Goal: Download file/media

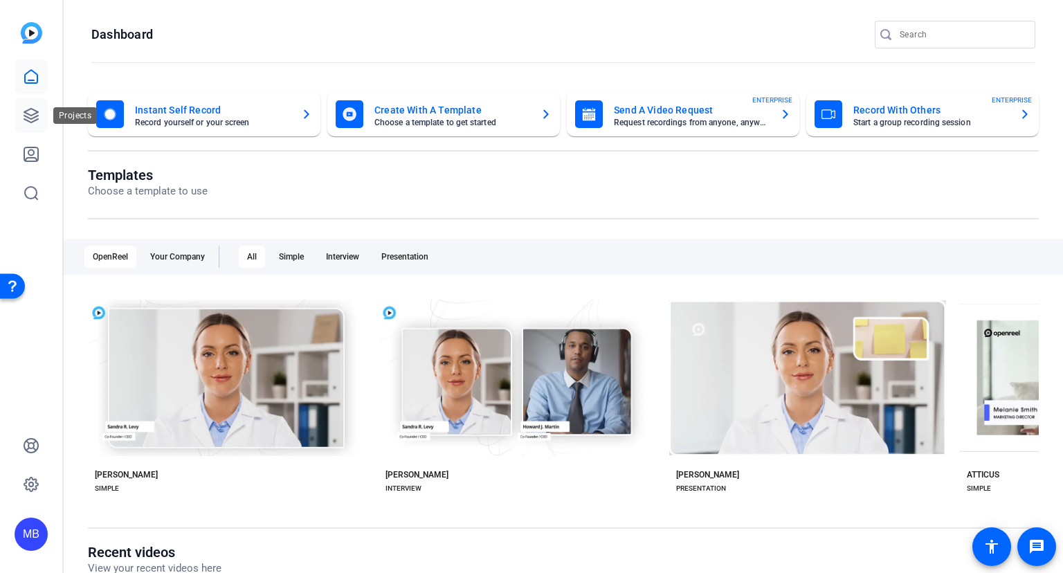
click at [27, 116] on icon at bounding box center [31, 115] width 17 height 17
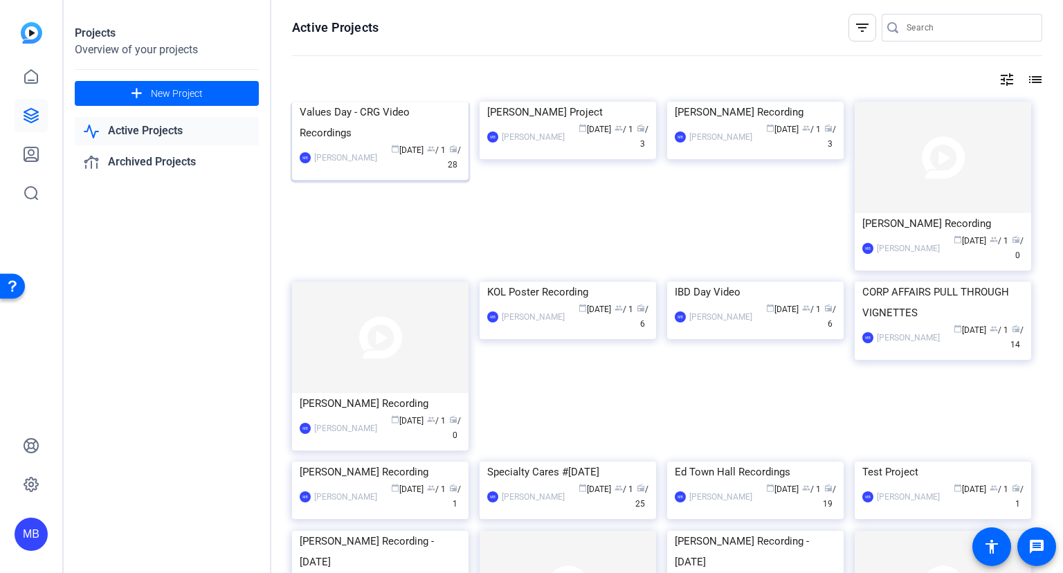
click at [369, 143] on div "Values Day - CRG Video Recordings" at bounding box center [380, 123] width 161 height 42
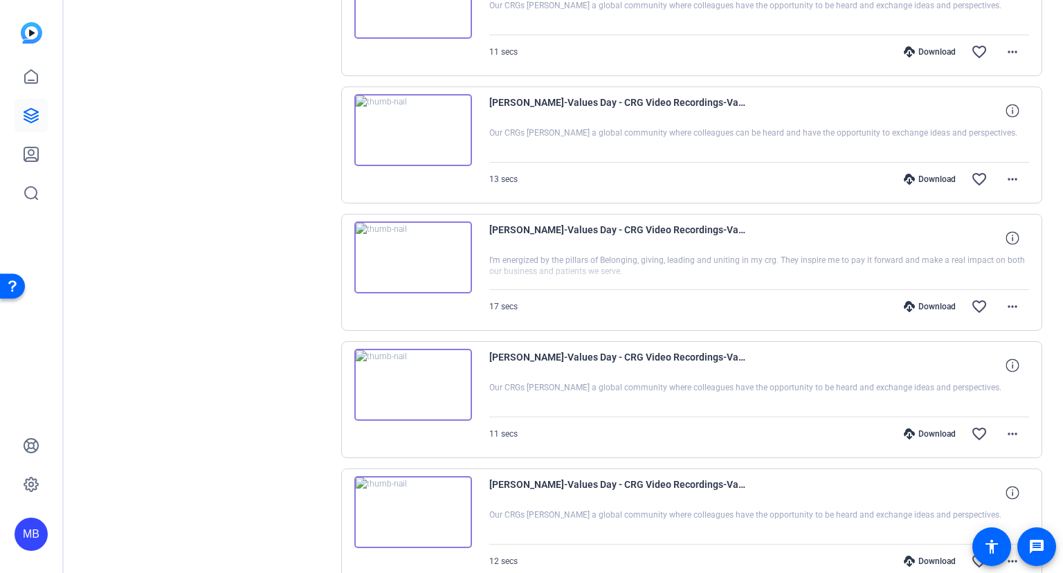
scroll to position [1077, 0]
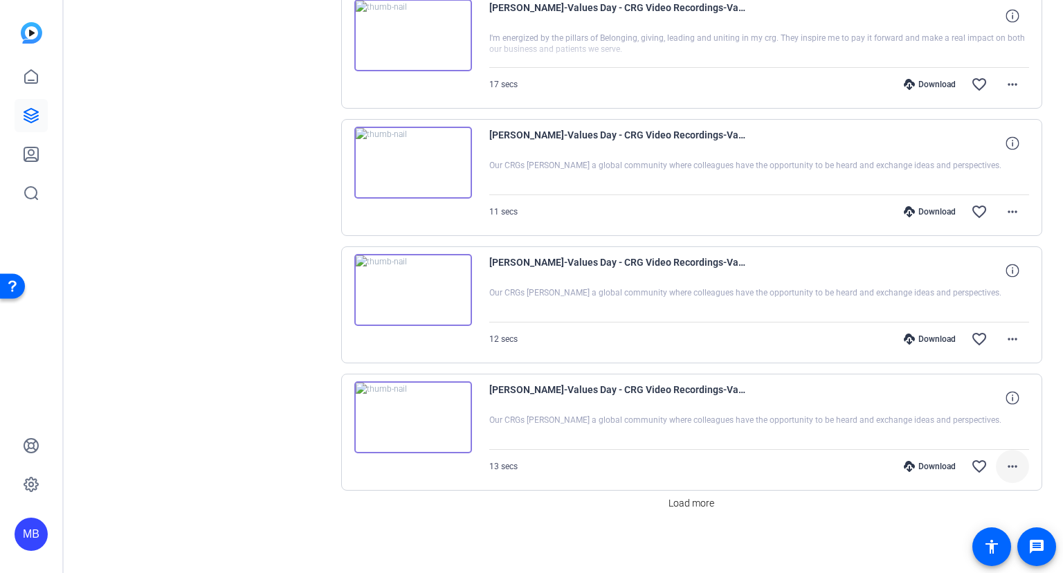
click at [1013, 459] on mat-icon "more_horiz" at bounding box center [1012, 466] width 17 height 17
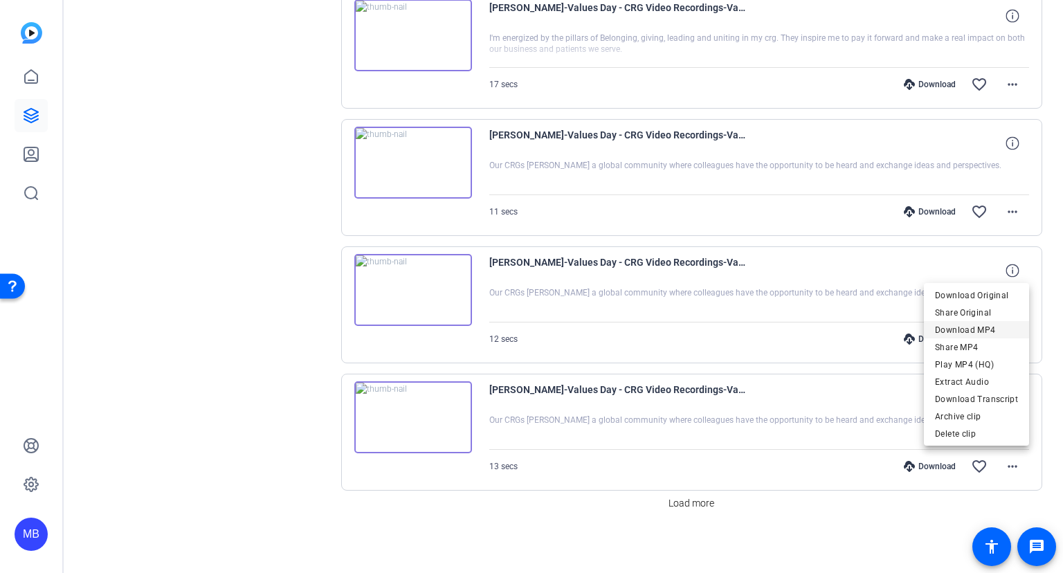
click at [993, 331] on span "Download MP4" at bounding box center [976, 329] width 83 height 17
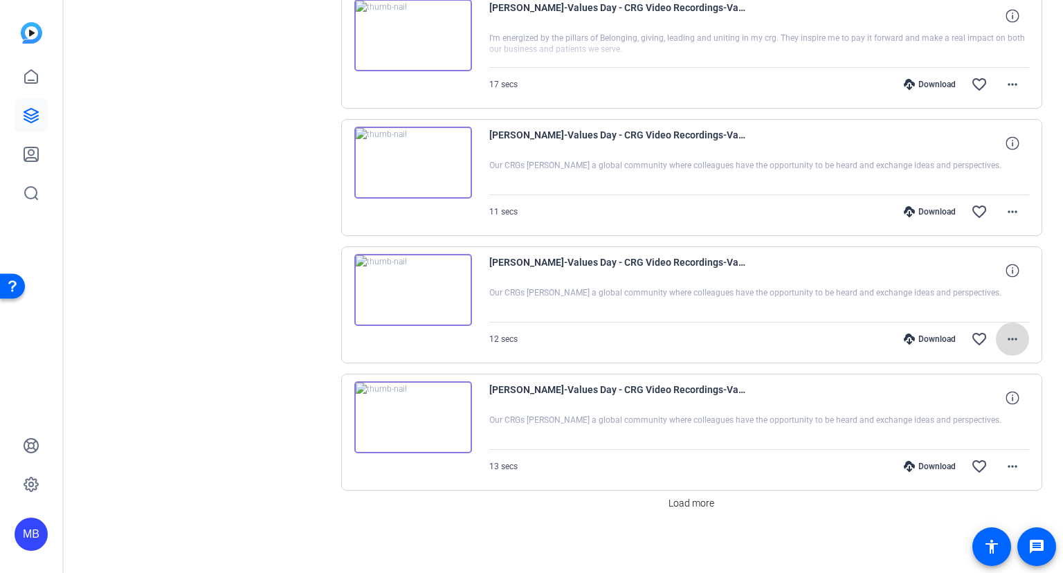
click at [1021, 339] on span at bounding box center [1012, 338] width 33 height 33
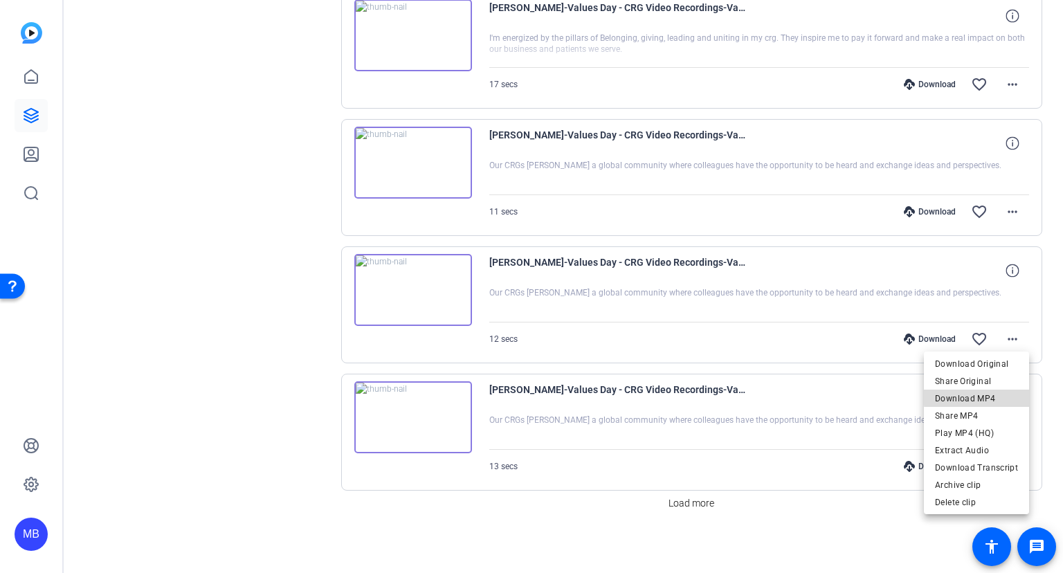
click at [998, 395] on span "Download MP4" at bounding box center [976, 398] width 83 height 17
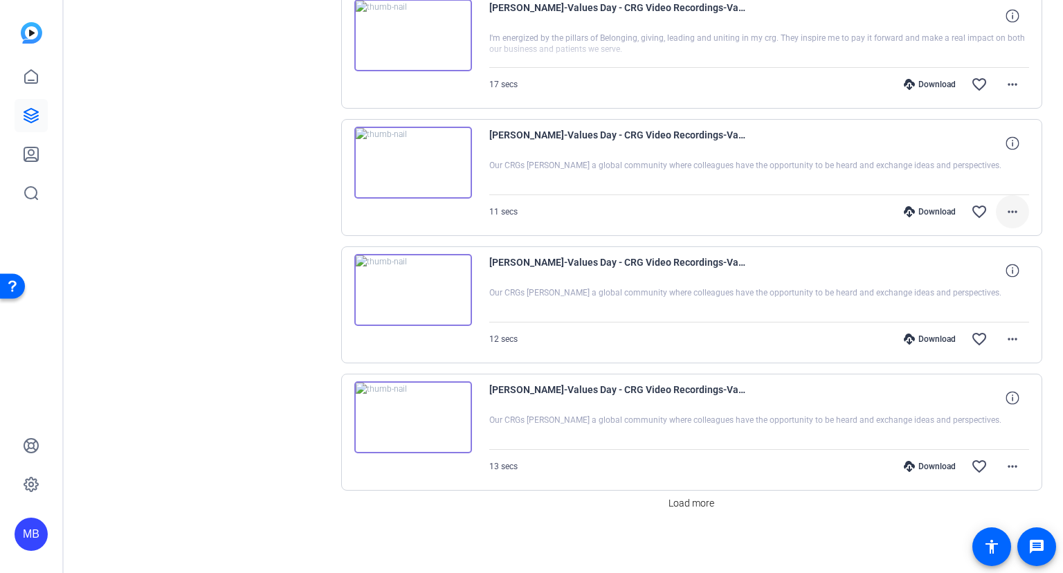
click at [1012, 205] on mat-icon "more_horiz" at bounding box center [1012, 211] width 17 height 17
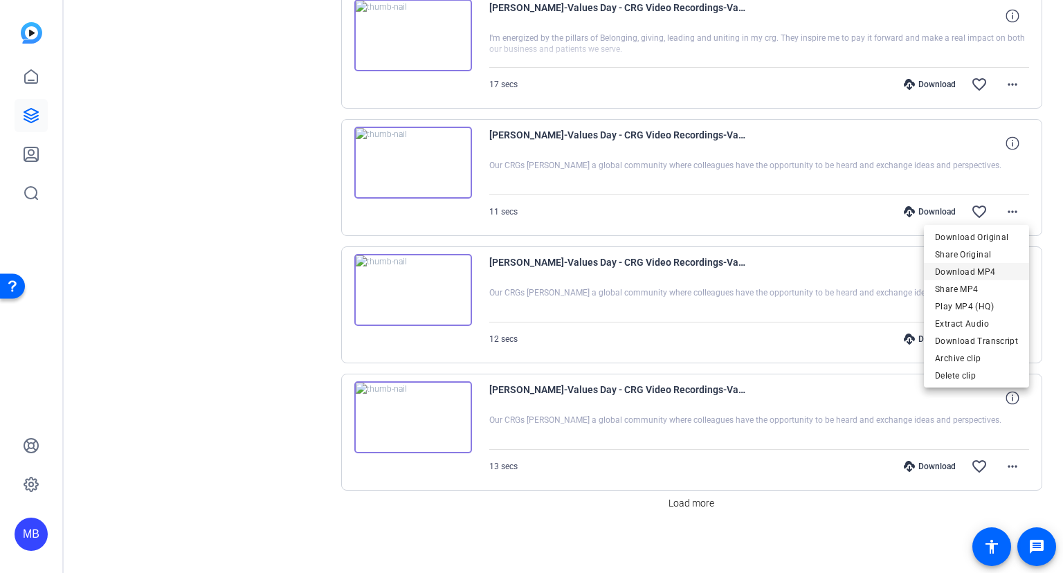
click at [967, 269] on span "Download MP4" at bounding box center [976, 271] width 83 height 17
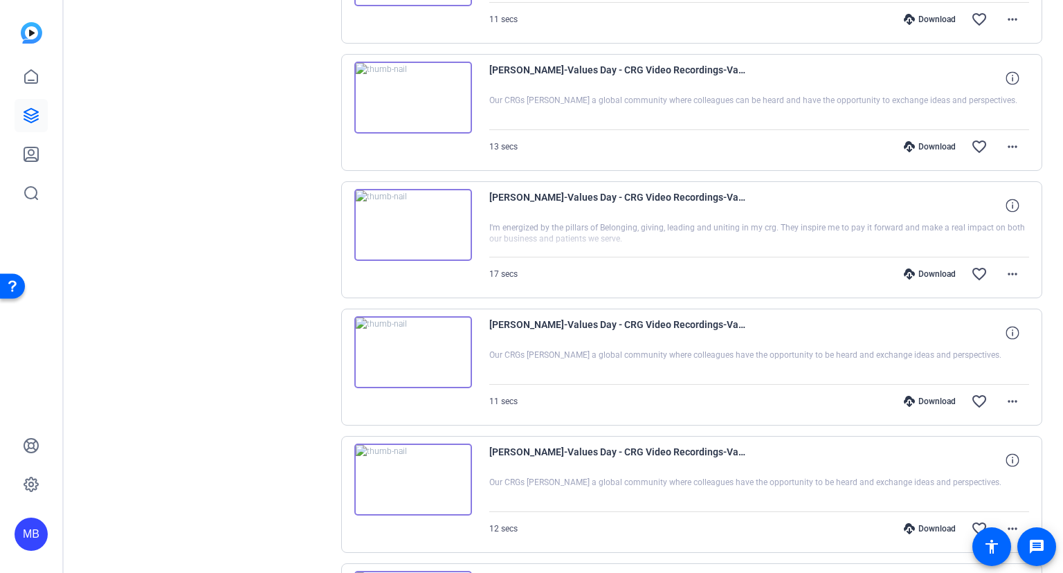
scroll to position [852, 0]
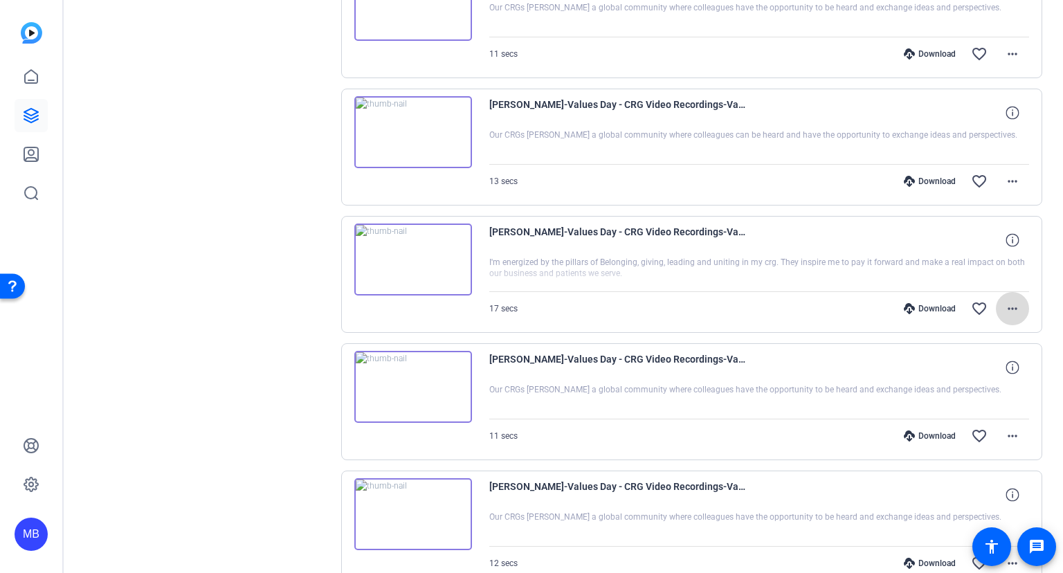
click at [1014, 311] on mat-icon "more_horiz" at bounding box center [1012, 308] width 17 height 17
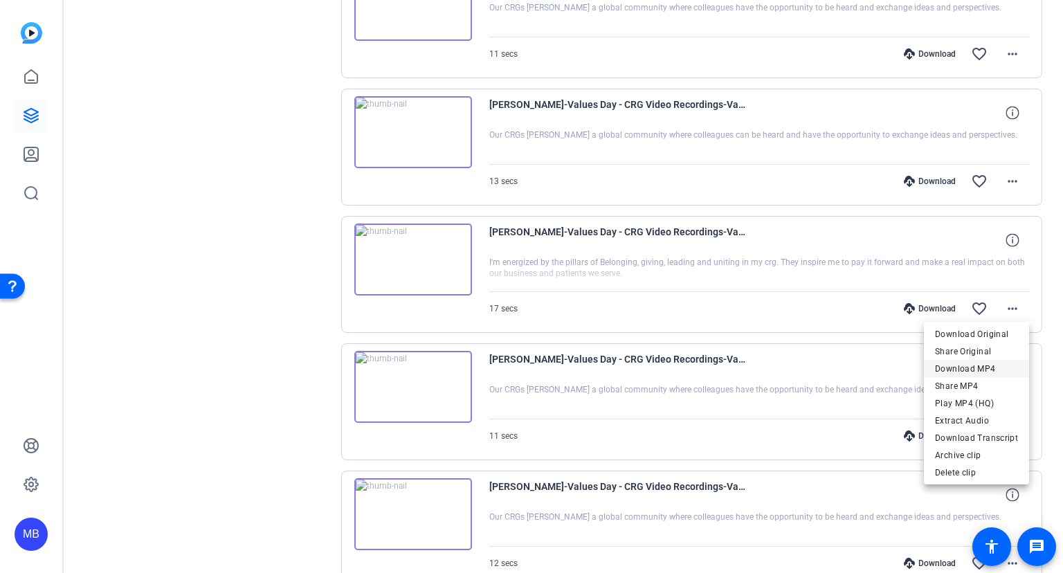
click at [971, 368] on span "Download MP4" at bounding box center [976, 368] width 83 height 17
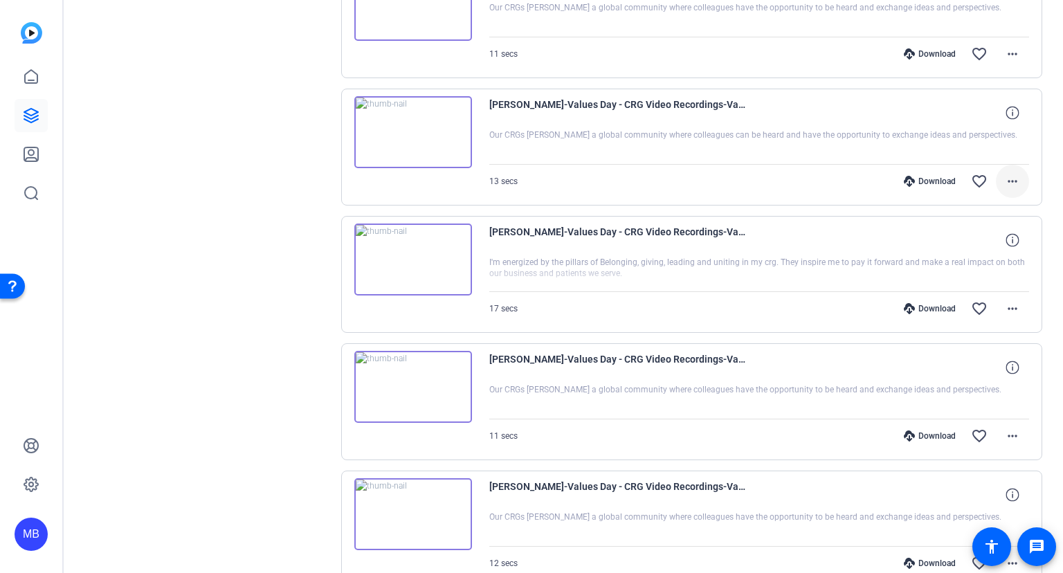
click at [1018, 180] on mat-icon "more_horiz" at bounding box center [1012, 181] width 17 height 17
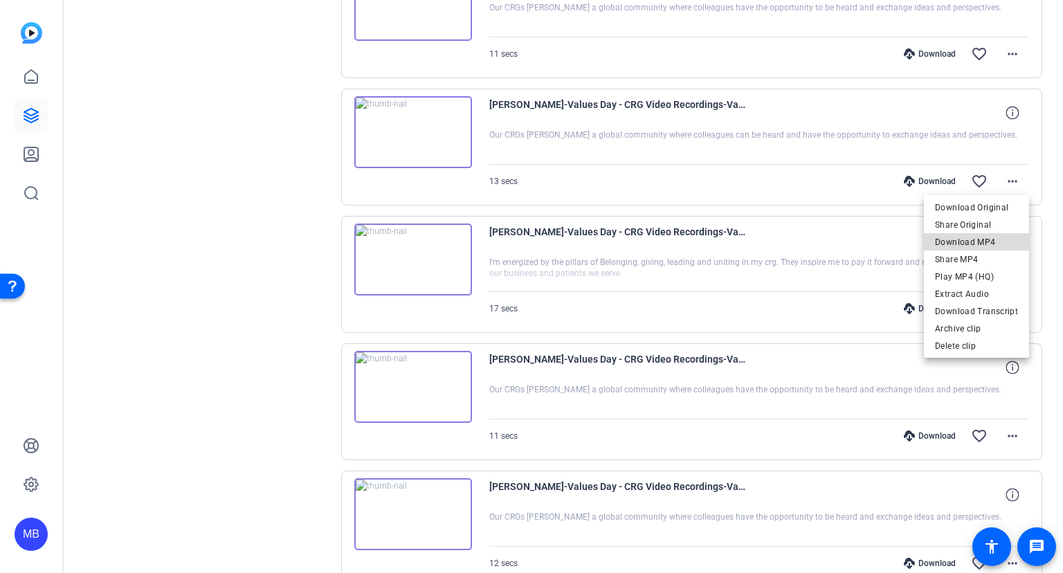
click at [985, 239] on span "Download MP4" at bounding box center [976, 242] width 83 height 17
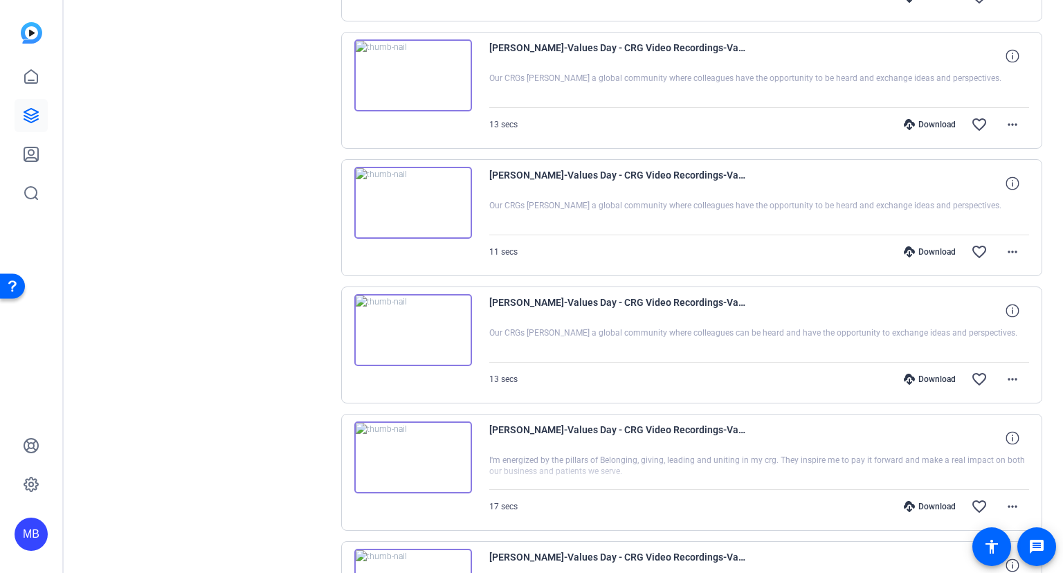
scroll to position [628, 0]
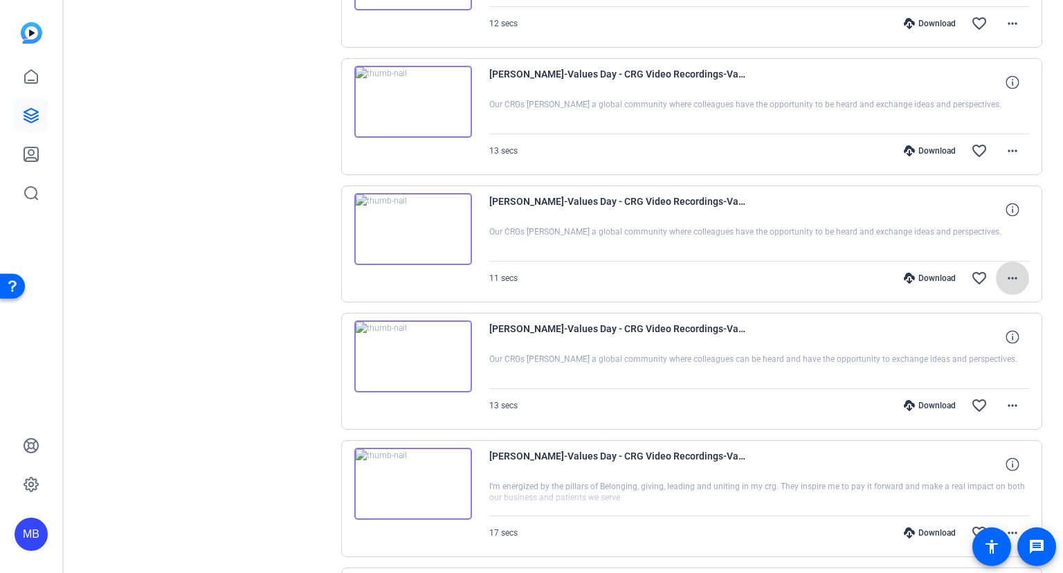
click at [1013, 280] on mat-icon "more_horiz" at bounding box center [1012, 278] width 17 height 17
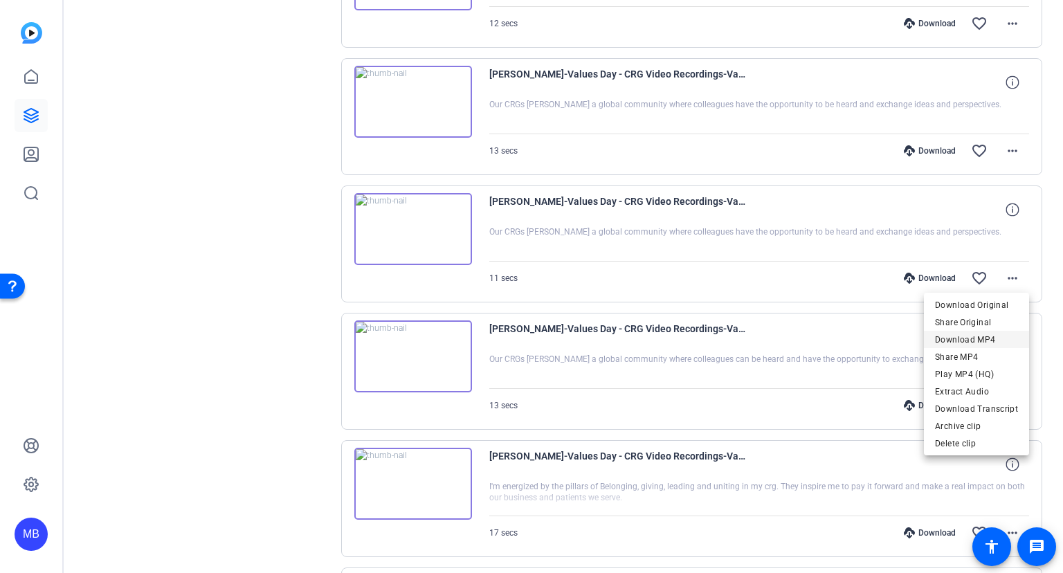
click at [967, 340] on span "Download MP4" at bounding box center [976, 339] width 83 height 17
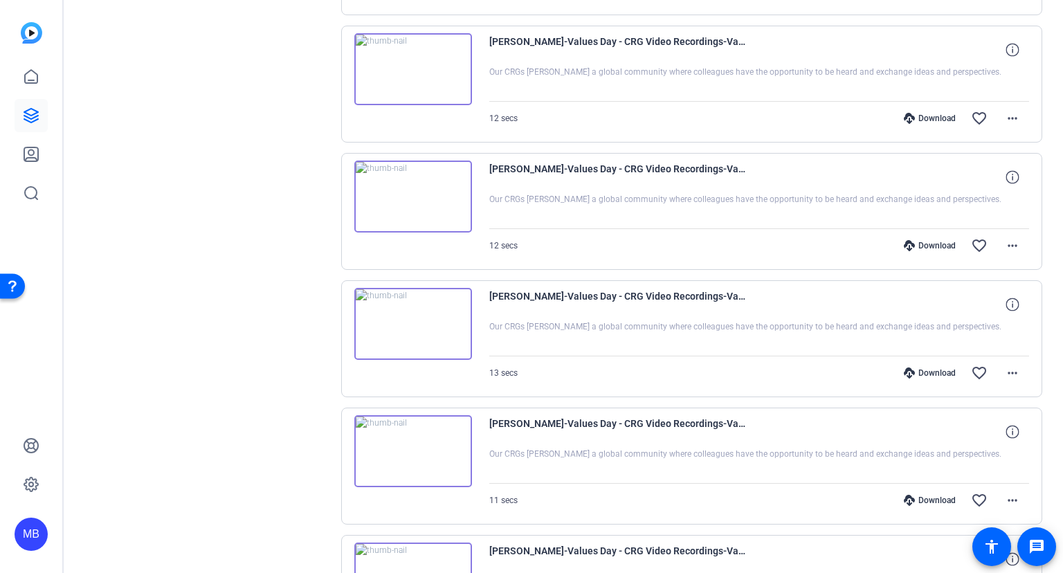
scroll to position [404, 0]
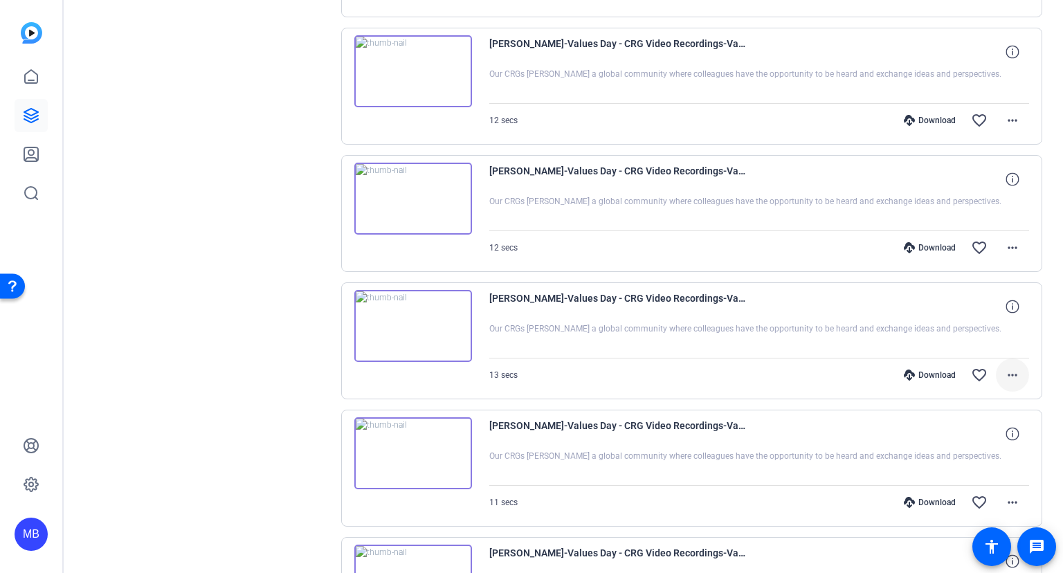
click at [1008, 370] on mat-icon "more_horiz" at bounding box center [1012, 375] width 17 height 17
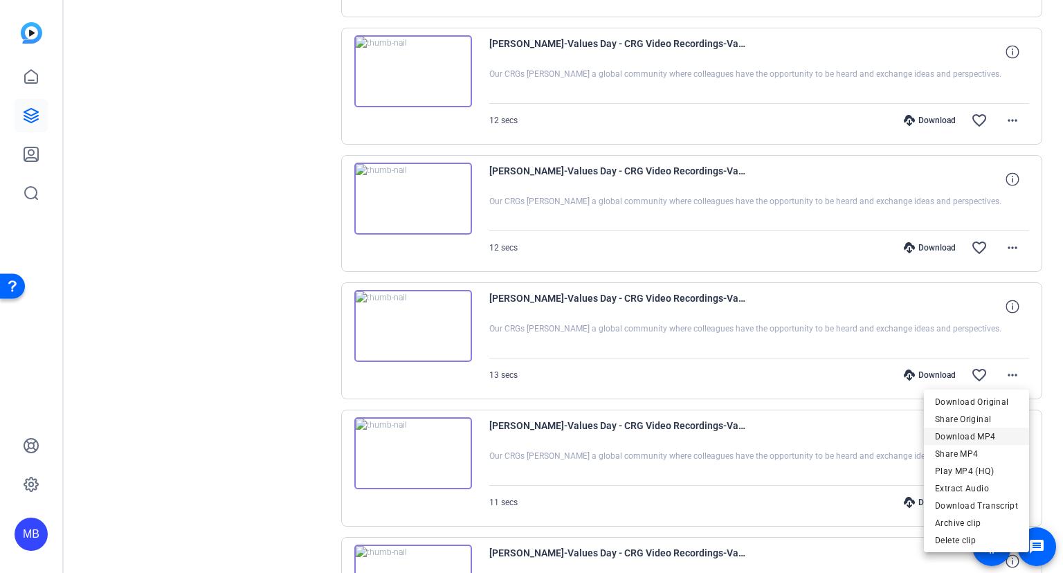
click at [968, 430] on span "Download MP4" at bounding box center [976, 436] width 83 height 17
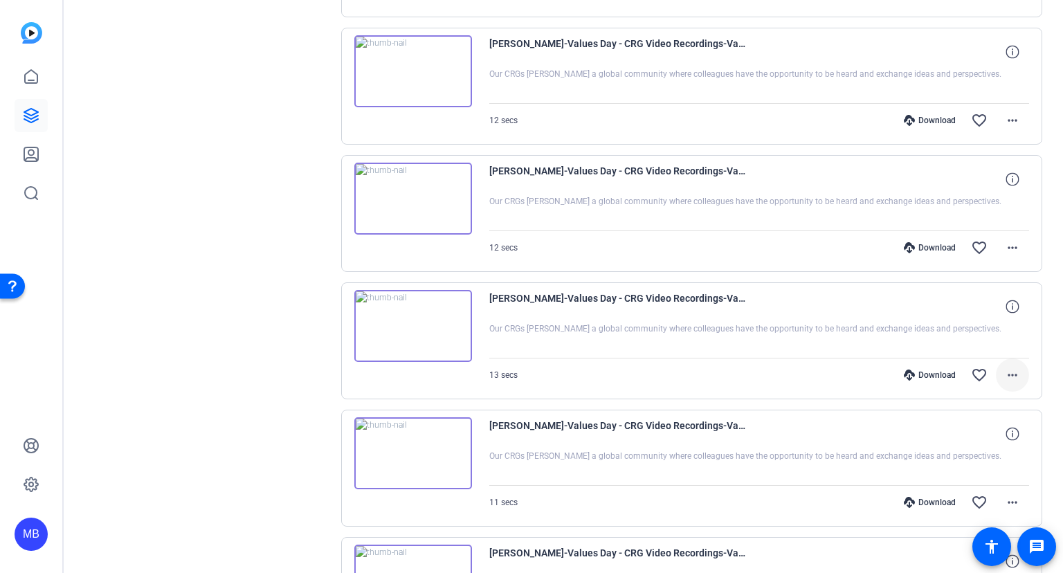
click at [1014, 371] on mat-icon "more_horiz" at bounding box center [1012, 375] width 17 height 17
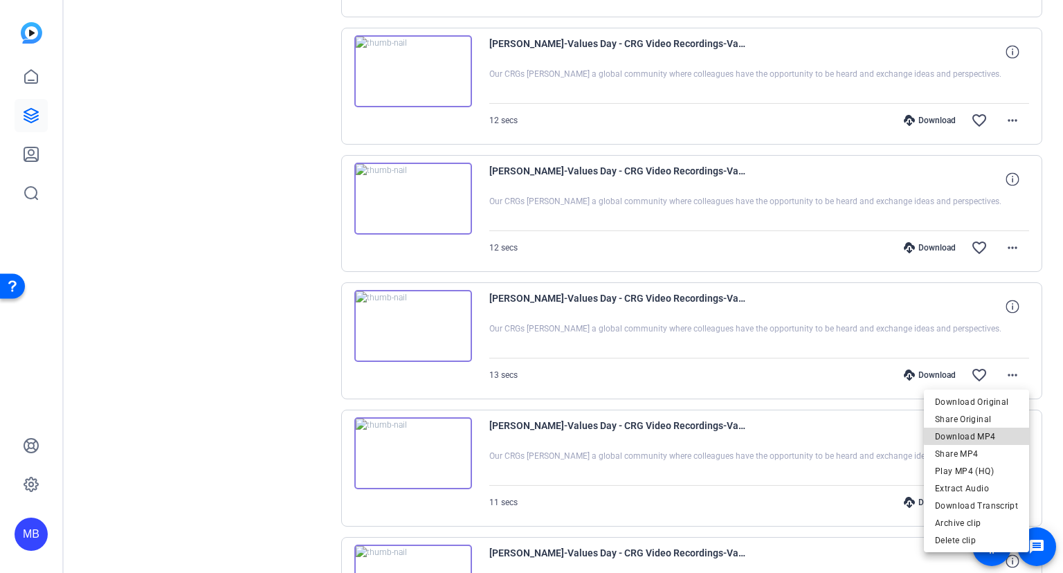
click at [988, 435] on span "Download MP4" at bounding box center [976, 436] width 83 height 17
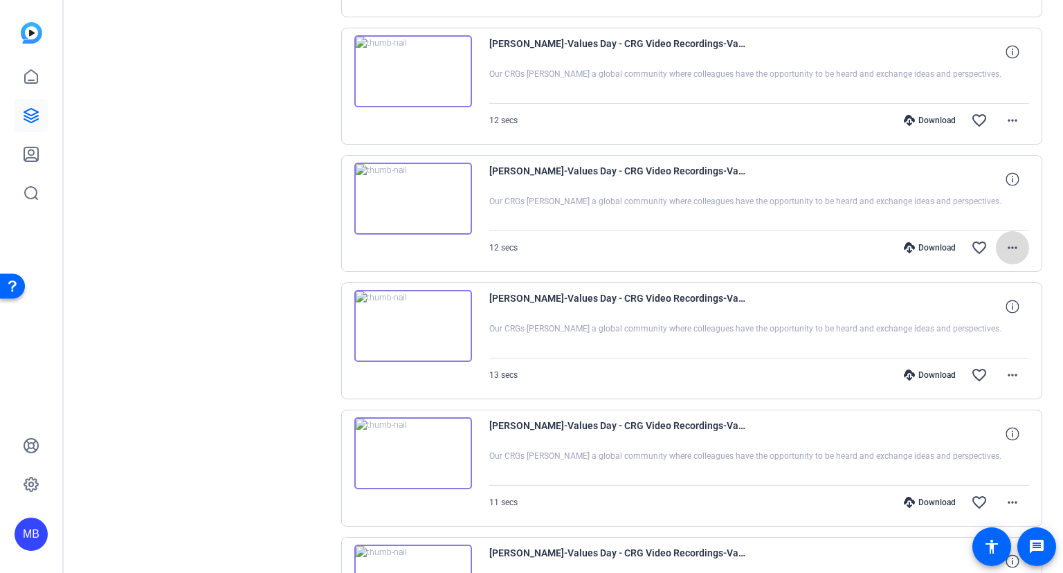
click at [1015, 250] on mat-icon "more_horiz" at bounding box center [1012, 247] width 17 height 17
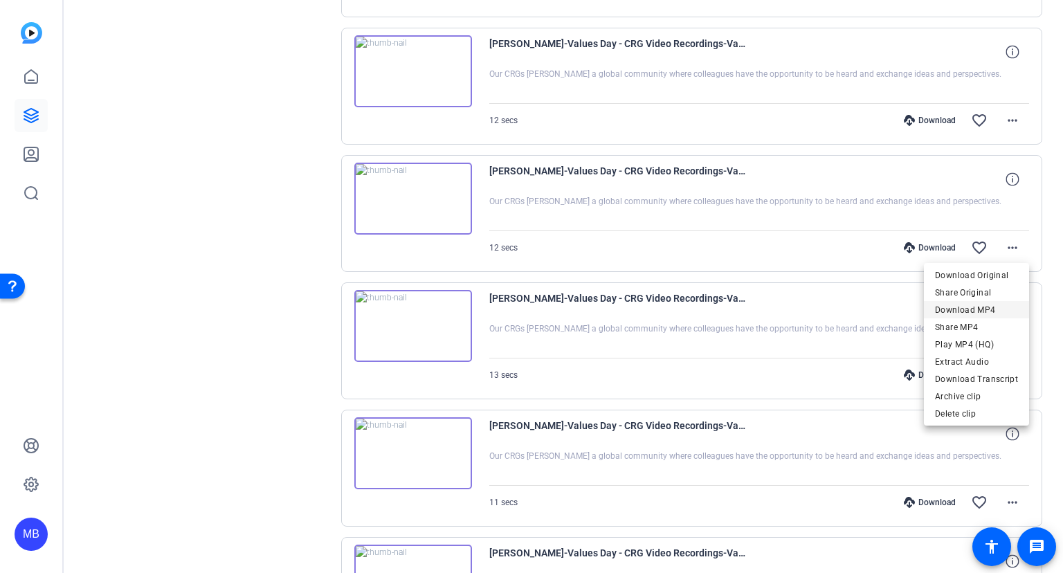
click at [973, 310] on span "Download MP4" at bounding box center [976, 309] width 83 height 17
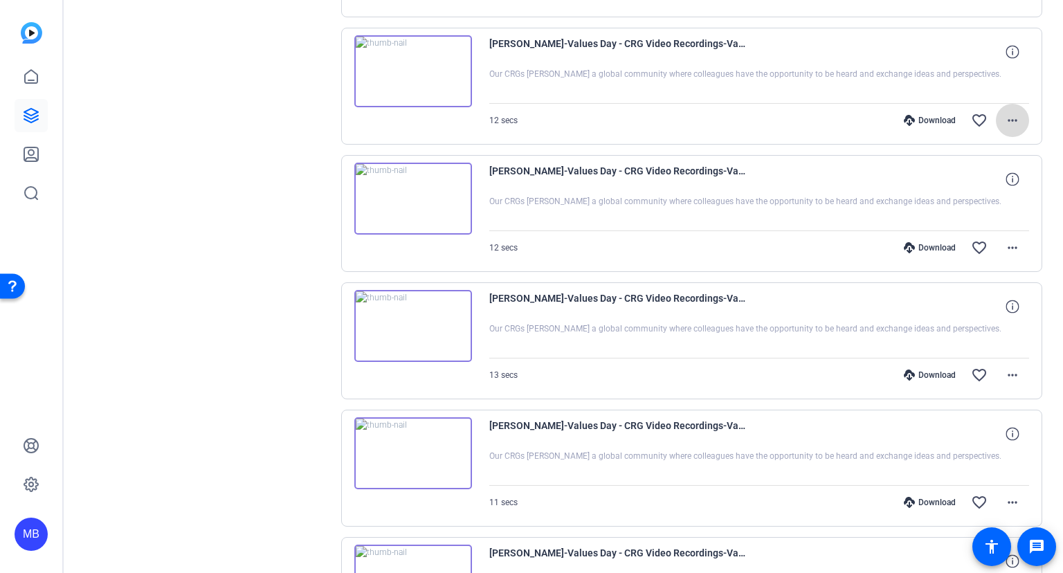
click at [1008, 119] on mat-icon "more_horiz" at bounding box center [1012, 120] width 17 height 17
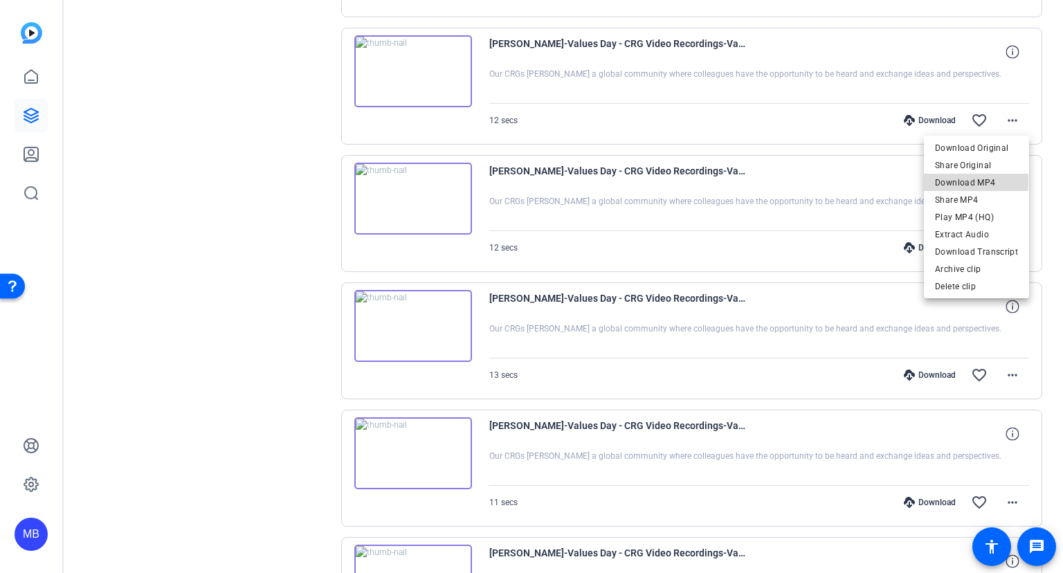
click at [953, 181] on span "Download MP4" at bounding box center [976, 182] width 83 height 17
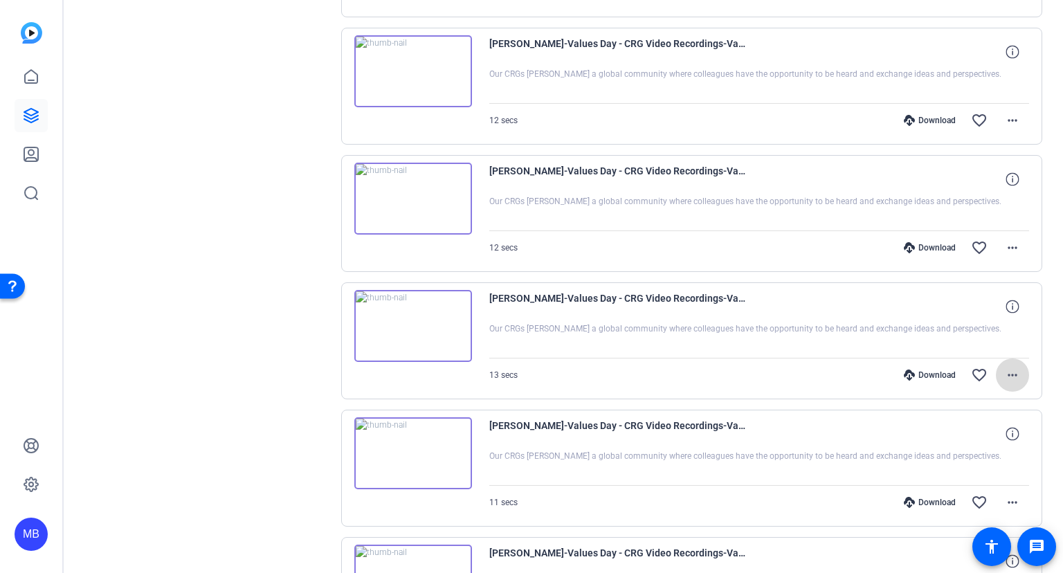
click at [1007, 369] on mat-icon "more_horiz" at bounding box center [1012, 375] width 17 height 17
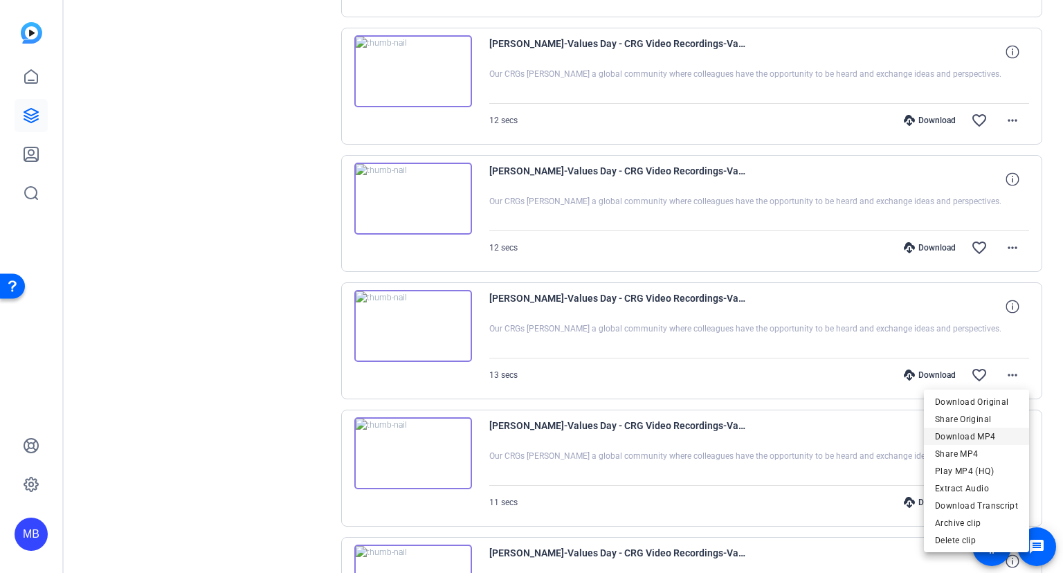
click at [973, 435] on span "Download MP4" at bounding box center [976, 436] width 83 height 17
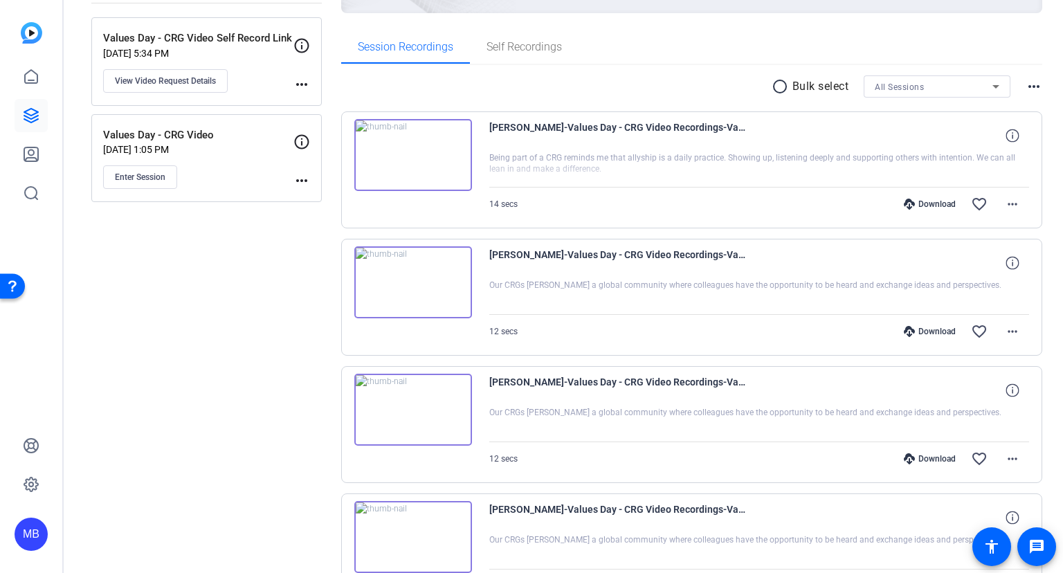
scroll to position [149, 0]
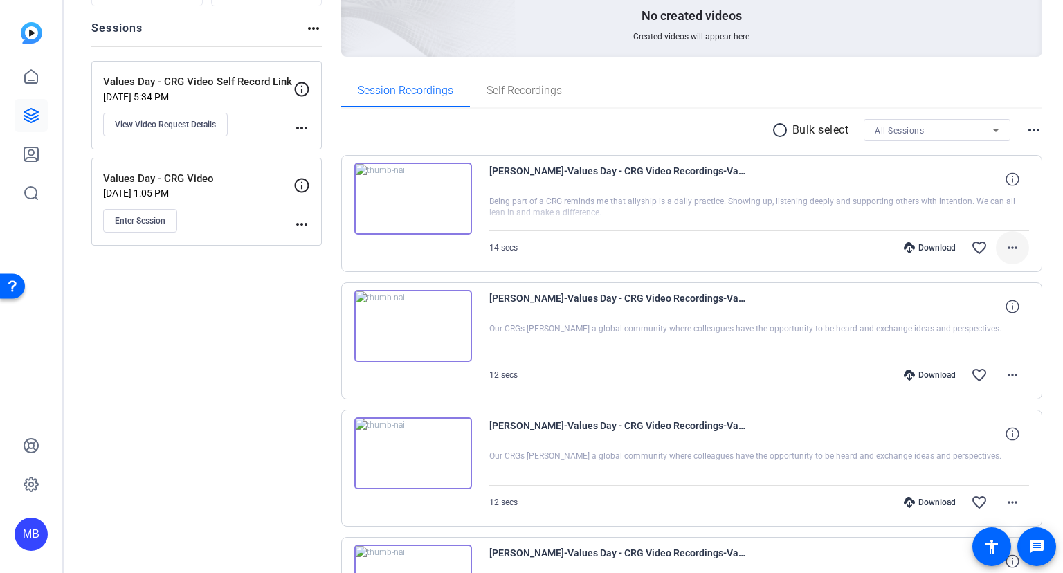
click at [1010, 247] on mat-icon "more_horiz" at bounding box center [1012, 247] width 17 height 17
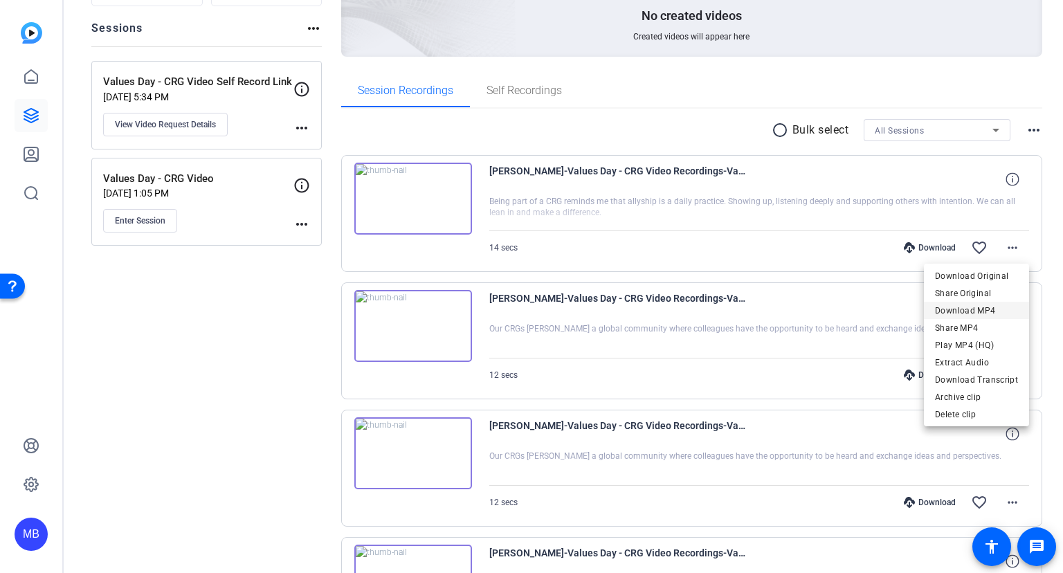
click at [978, 307] on span "Download MP4" at bounding box center [976, 310] width 83 height 17
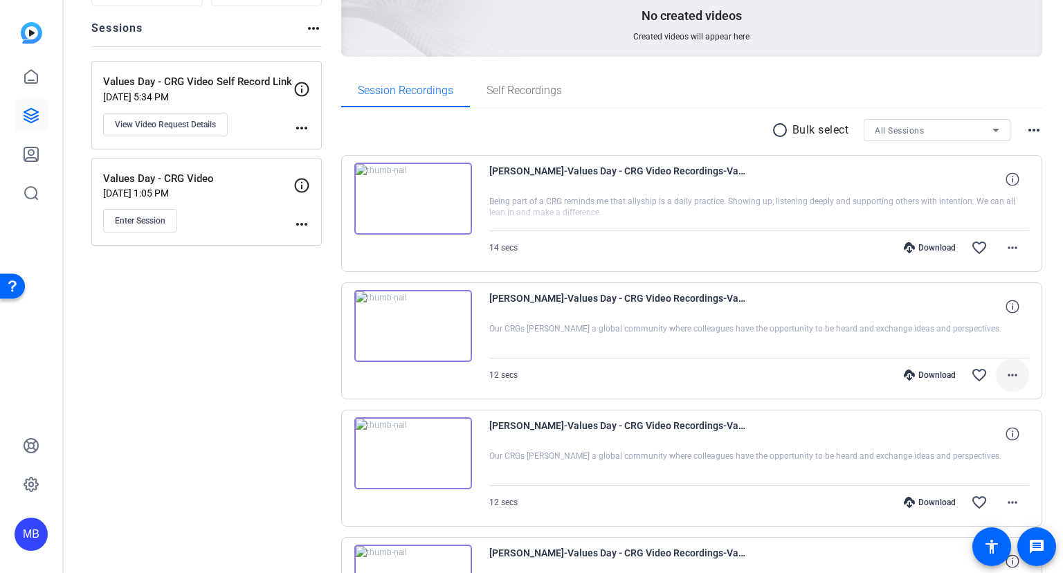
click at [1016, 374] on mat-icon "more_horiz" at bounding box center [1012, 375] width 17 height 17
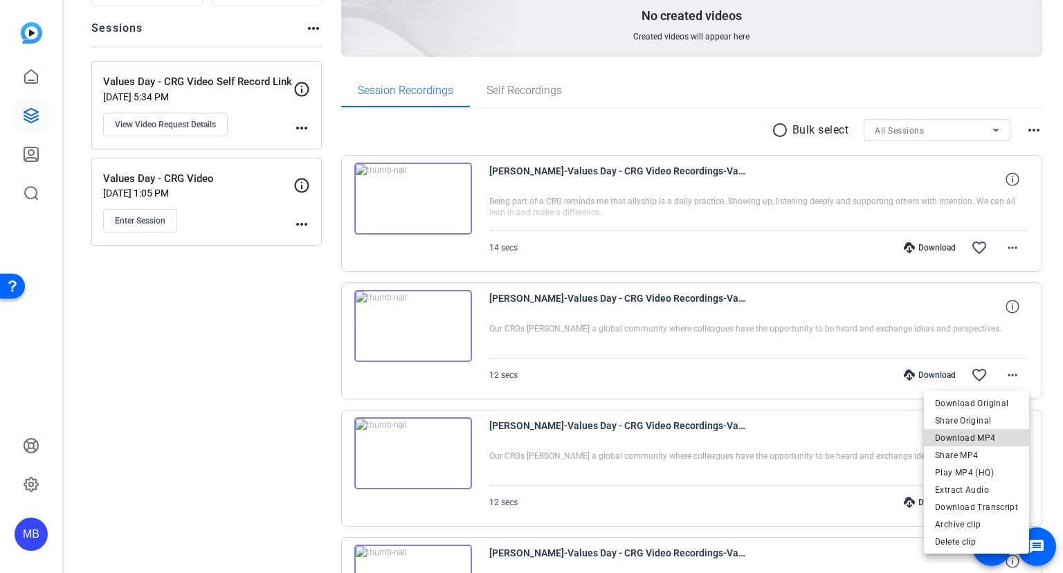
click at [978, 439] on span "Download MP4" at bounding box center [976, 437] width 83 height 17
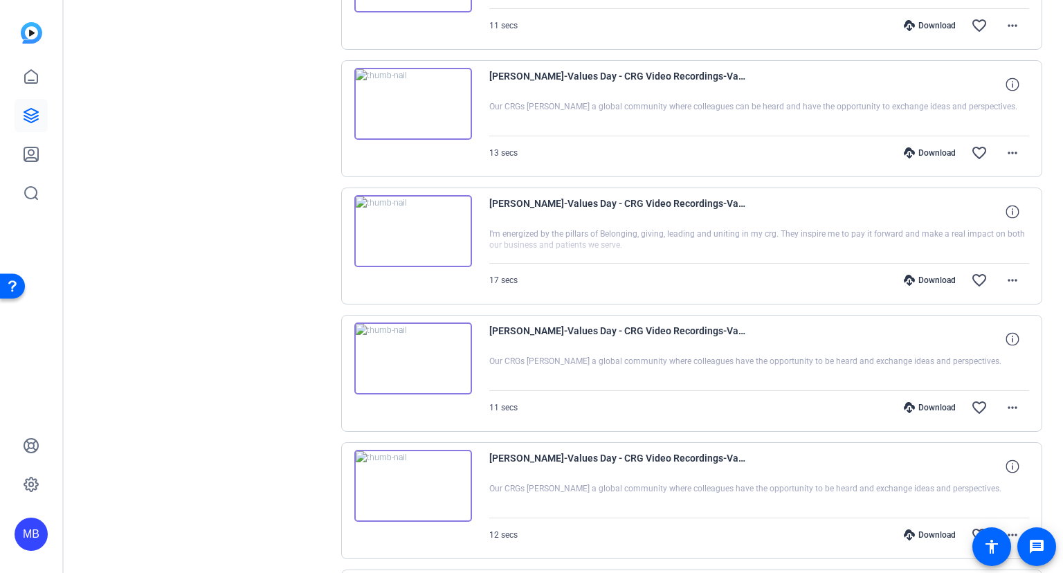
scroll to position [1077, 0]
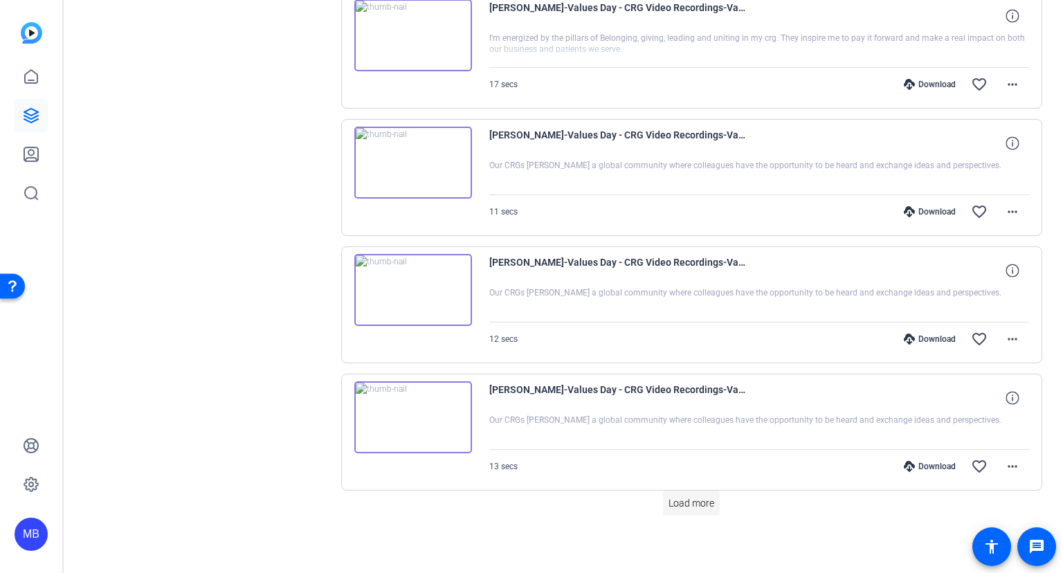
click at [692, 496] on span "Load more" at bounding box center [691, 503] width 46 height 15
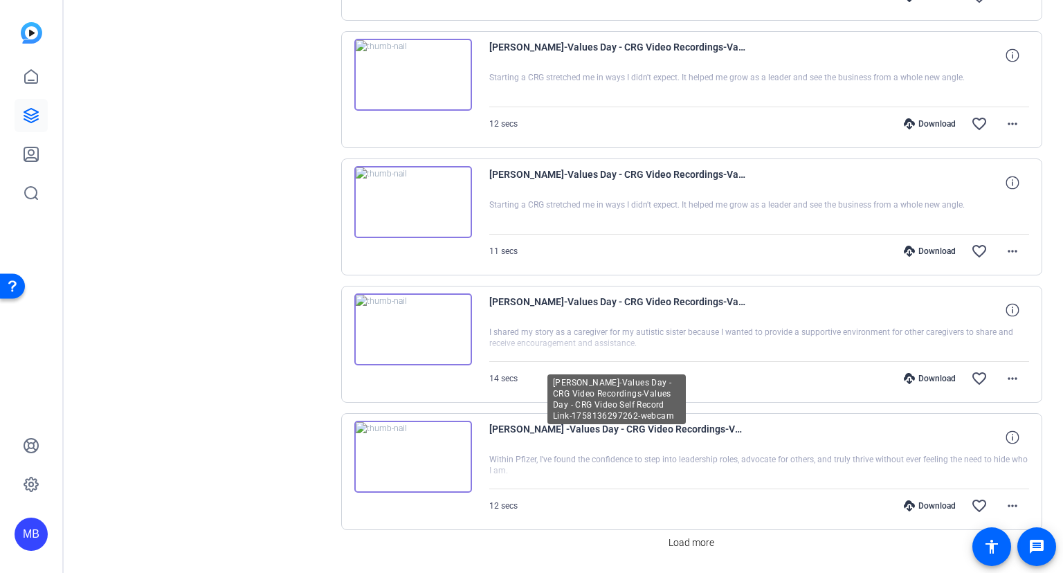
scroll to position [2346, 0]
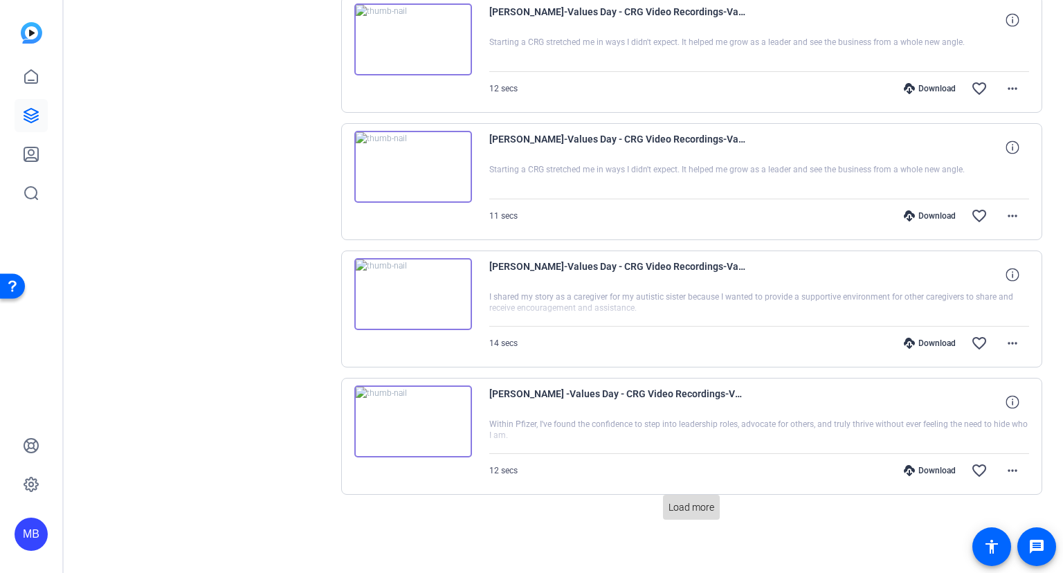
click at [693, 500] on span "Load more" at bounding box center [691, 507] width 46 height 15
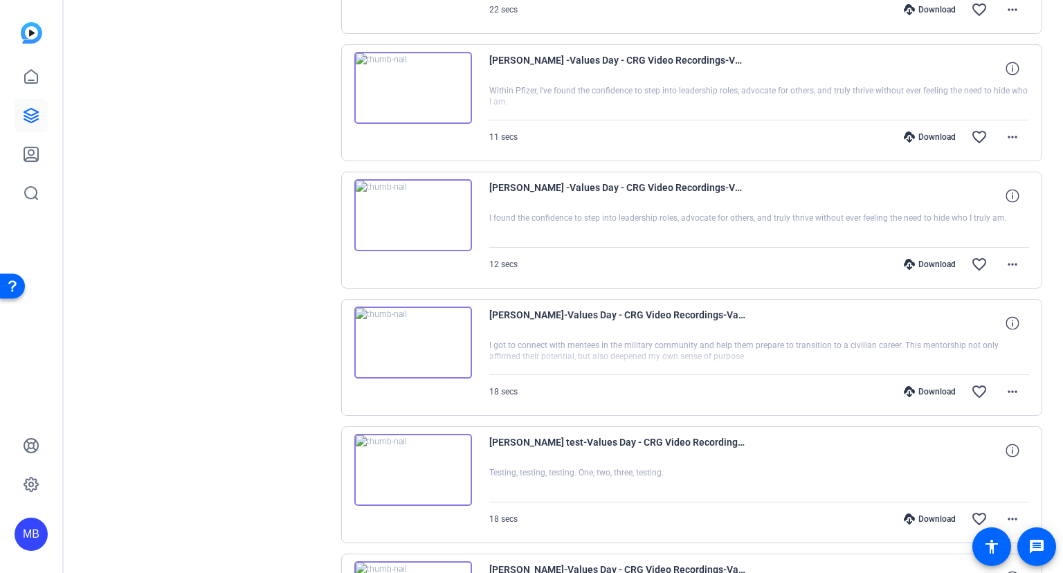
scroll to position [3186, 0]
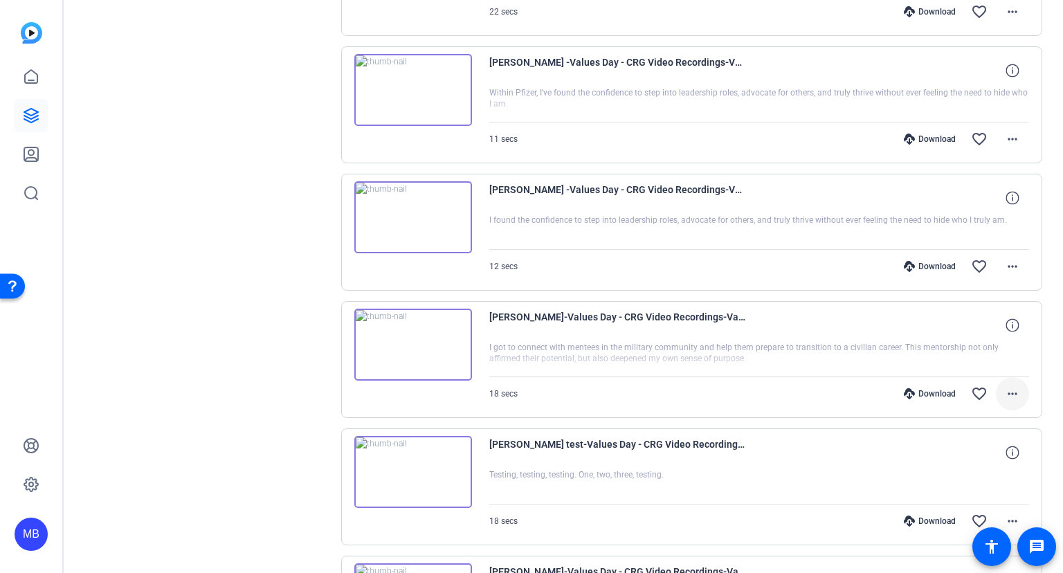
click at [1016, 385] on mat-icon "more_horiz" at bounding box center [1012, 393] width 17 height 17
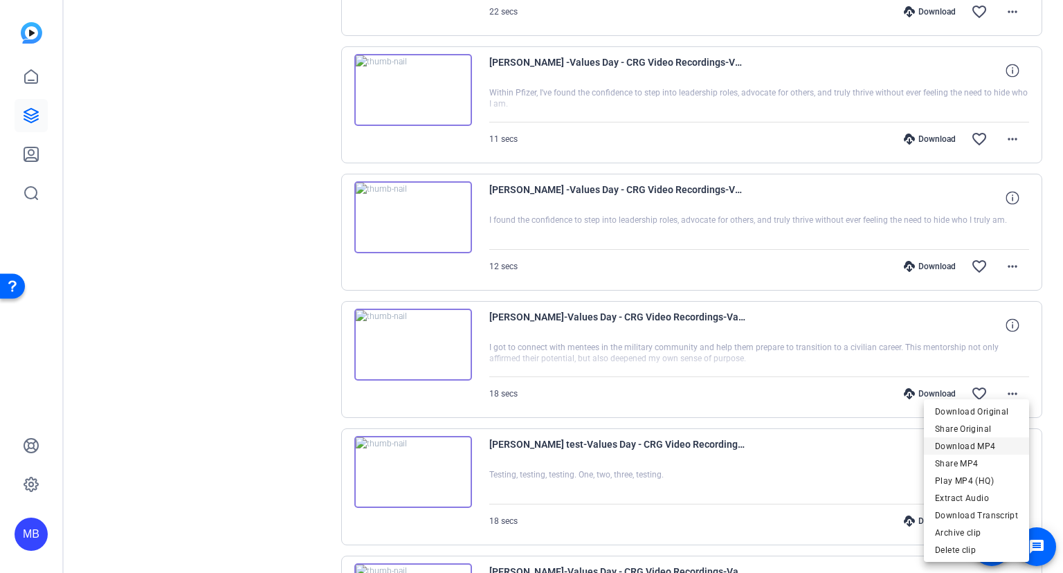
click at [981, 443] on span "Download MP4" at bounding box center [976, 445] width 83 height 17
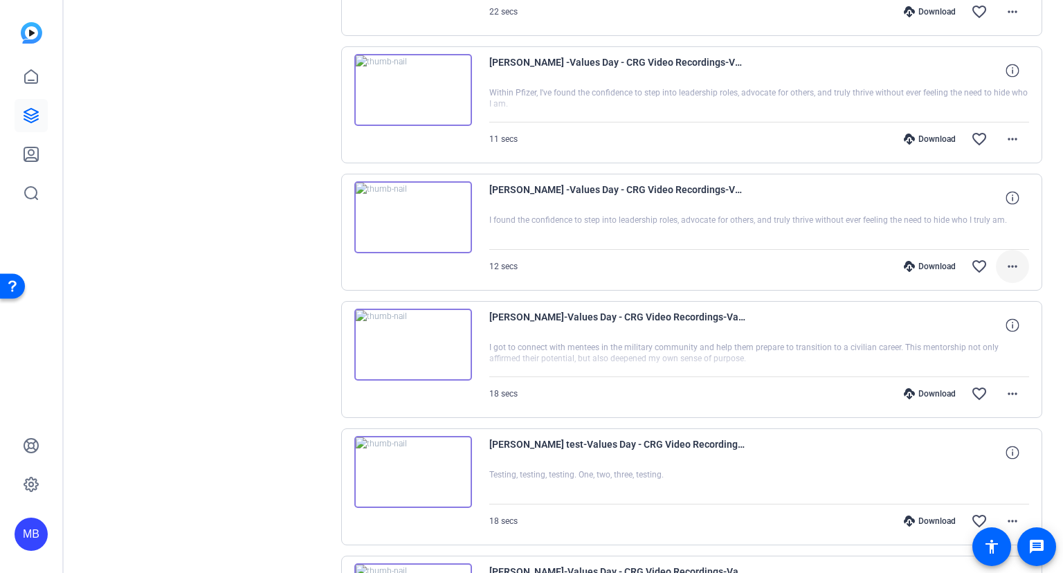
click at [1013, 258] on mat-icon "more_horiz" at bounding box center [1012, 266] width 17 height 17
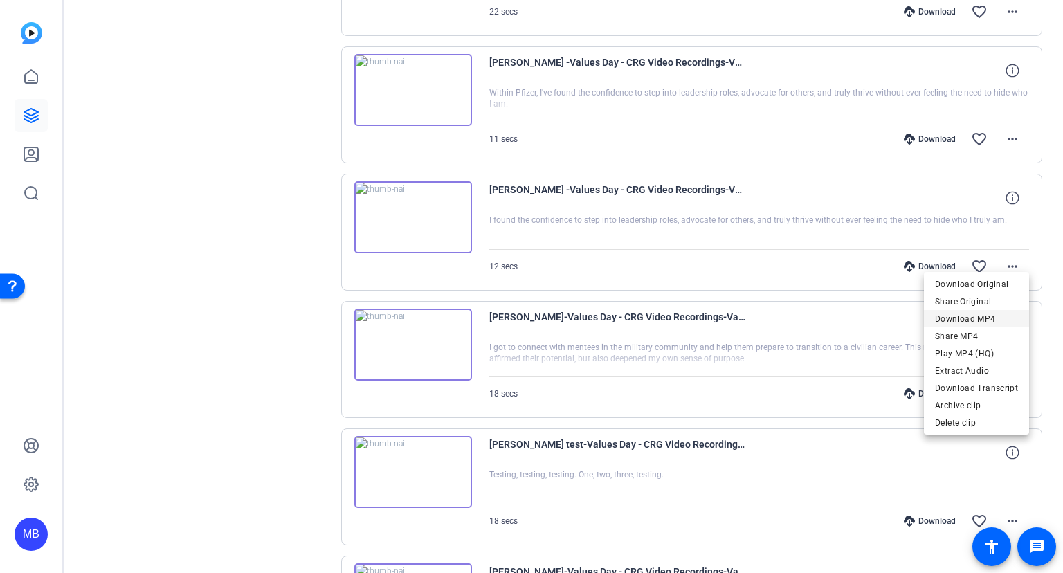
click at [978, 314] on span "Download MP4" at bounding box center [976, 319] width 83 height 17
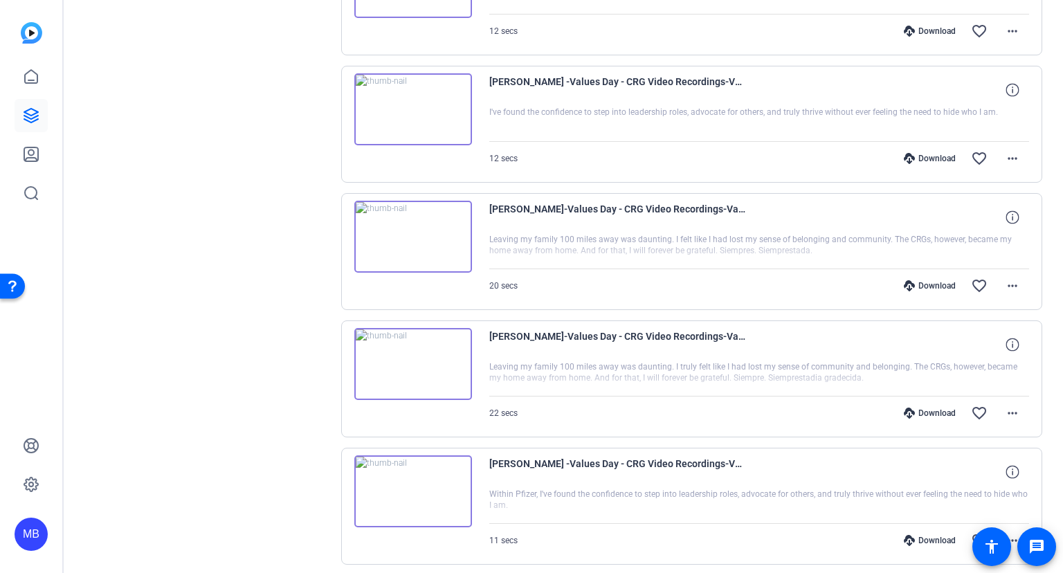
scroll to position [2813, 0]
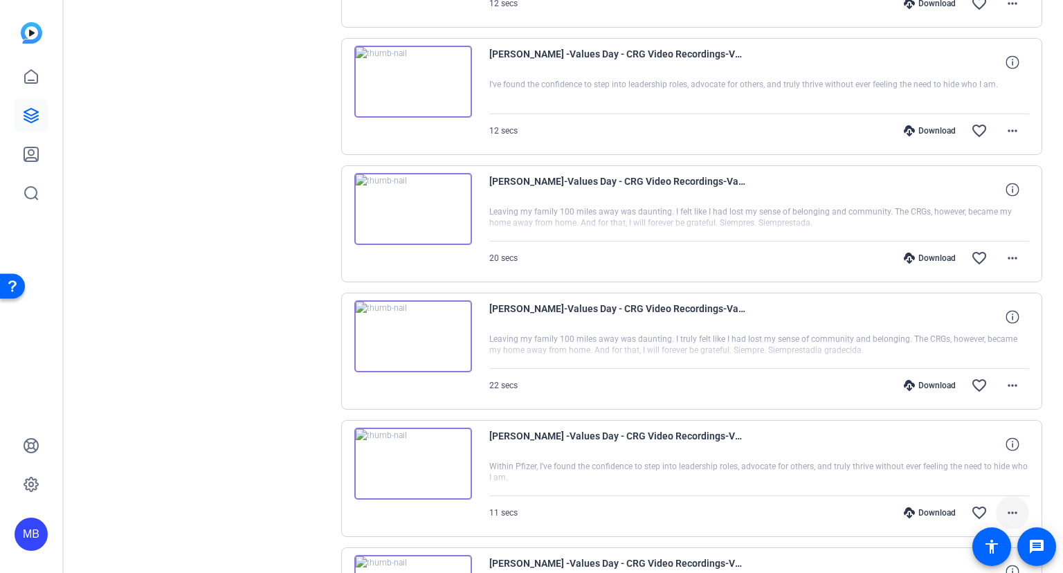
click at [1013, 504] on mat-icon "more_horiz" at bounding box center [1012, 512] width 17 height 17
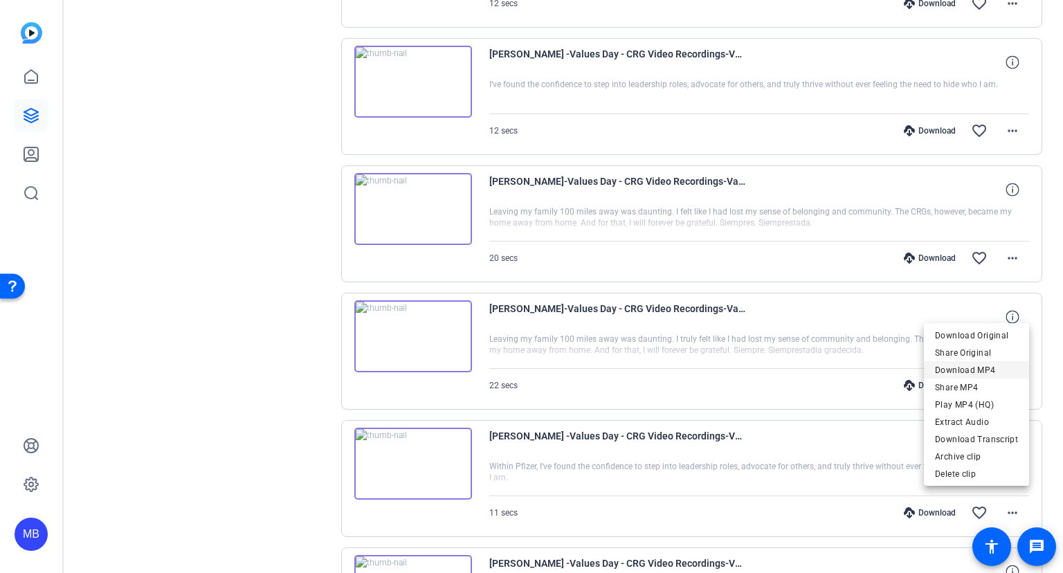
click at [982, 370] on span "Download MP4" at bounding box center [976, 370] width 83 height 17
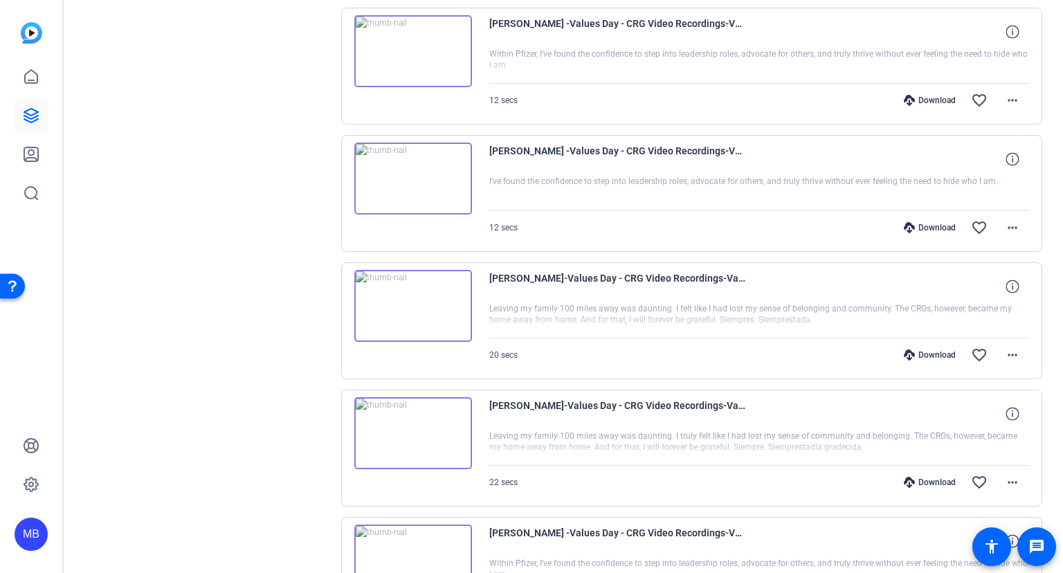
scroll to position [2663, 0]
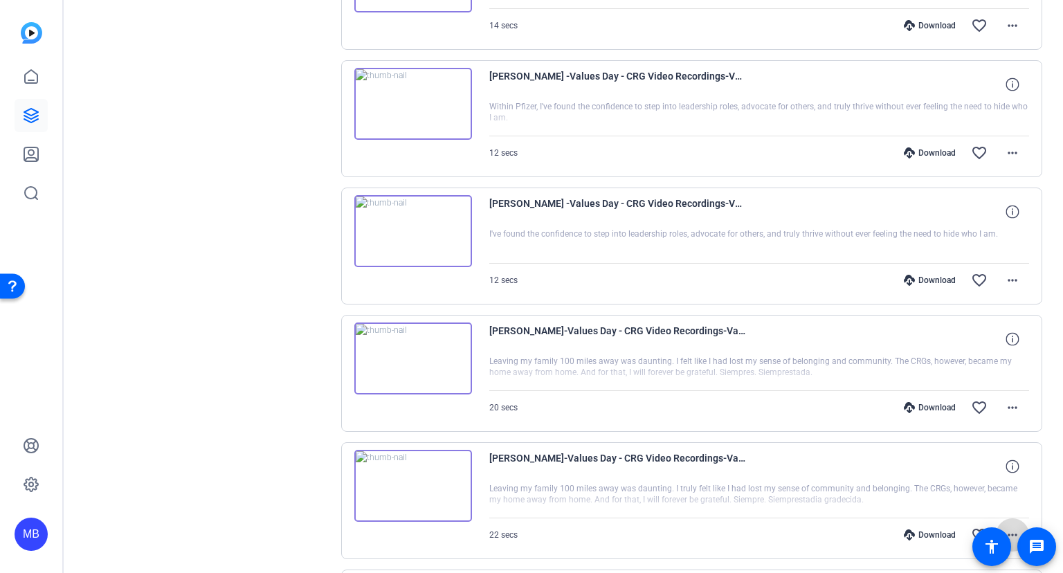
click at [1016, 527] on mat-icon "more_horiz" at bounding box center [1012, 535] width 17 height 17
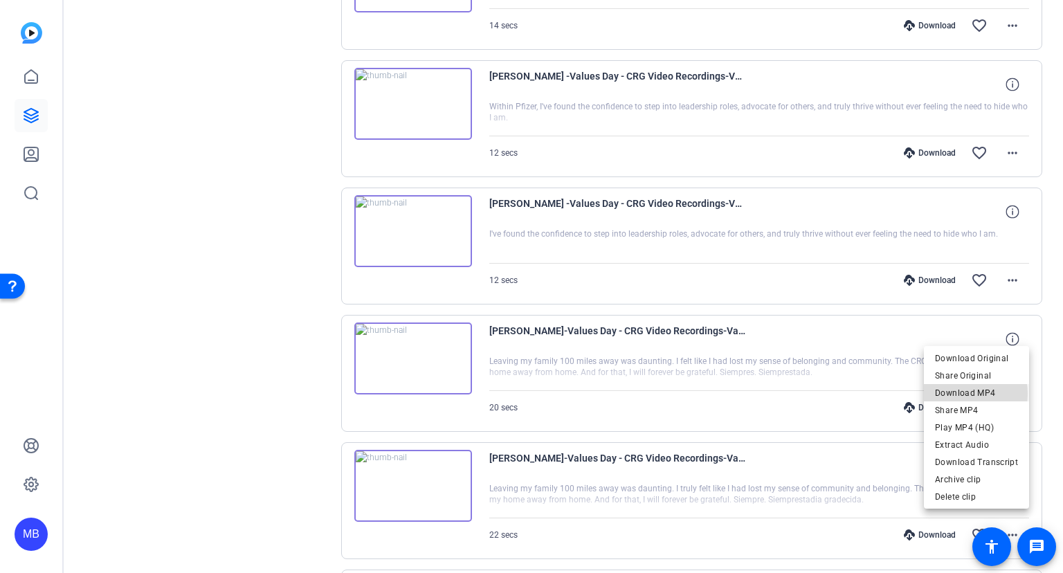
click at [958, 393] on span "Download MP4" at bounding box center [976, 392] width 83 height 17
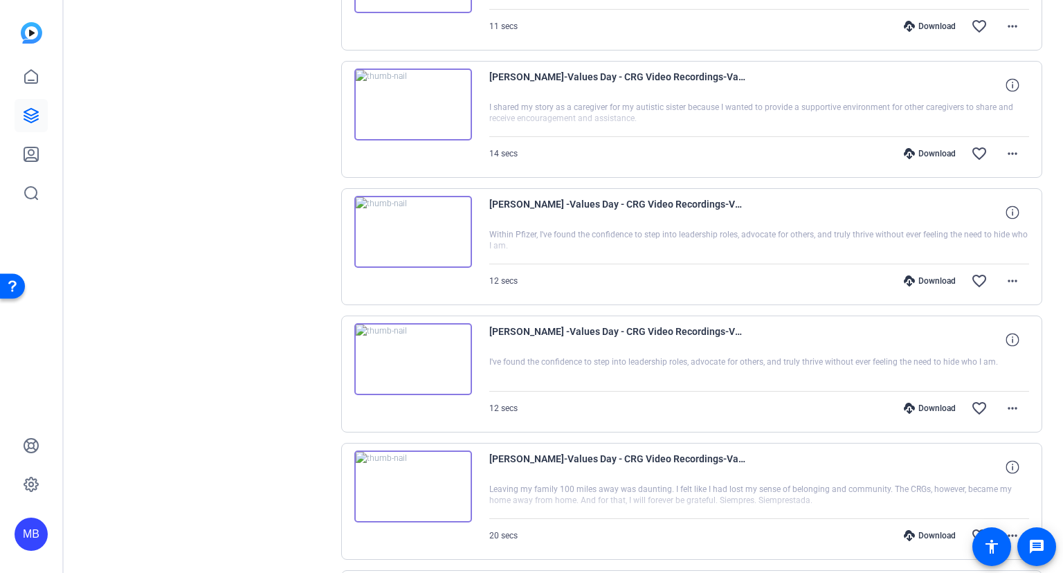
scroll to position [2514, 0]
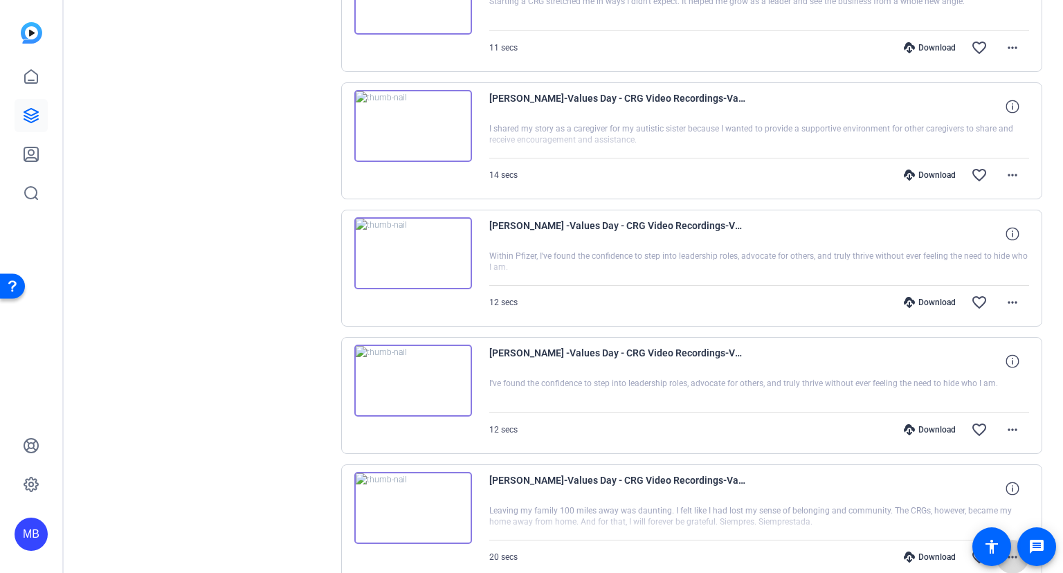
click at [1013, 549] on mat-icon "more_horiz" at bounding box center [1012, 557] width 17 height 17
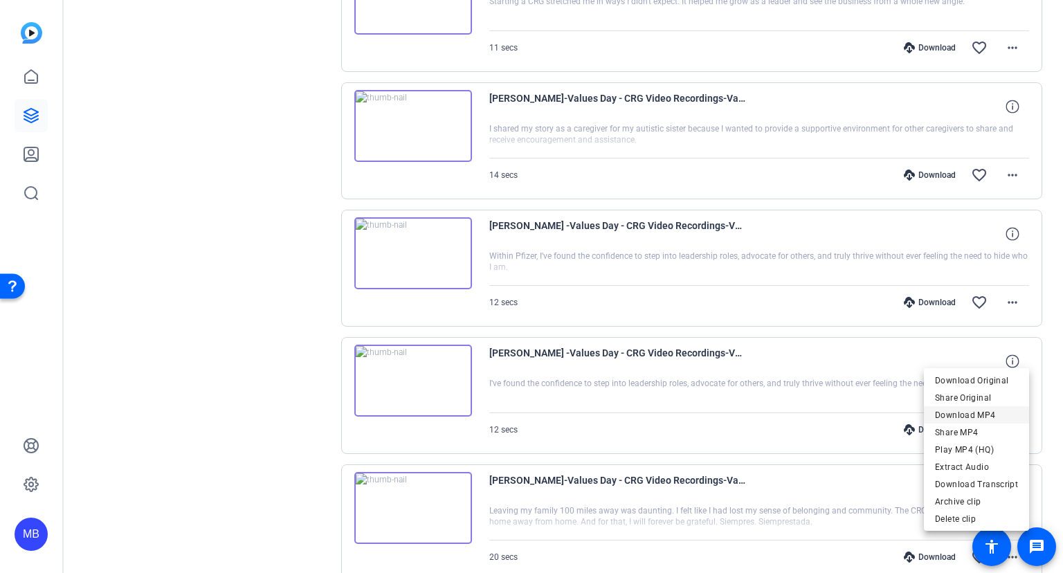
click at [974, 410] on span "Download MP4" at bounding box center [976, 415] width 83 height 17
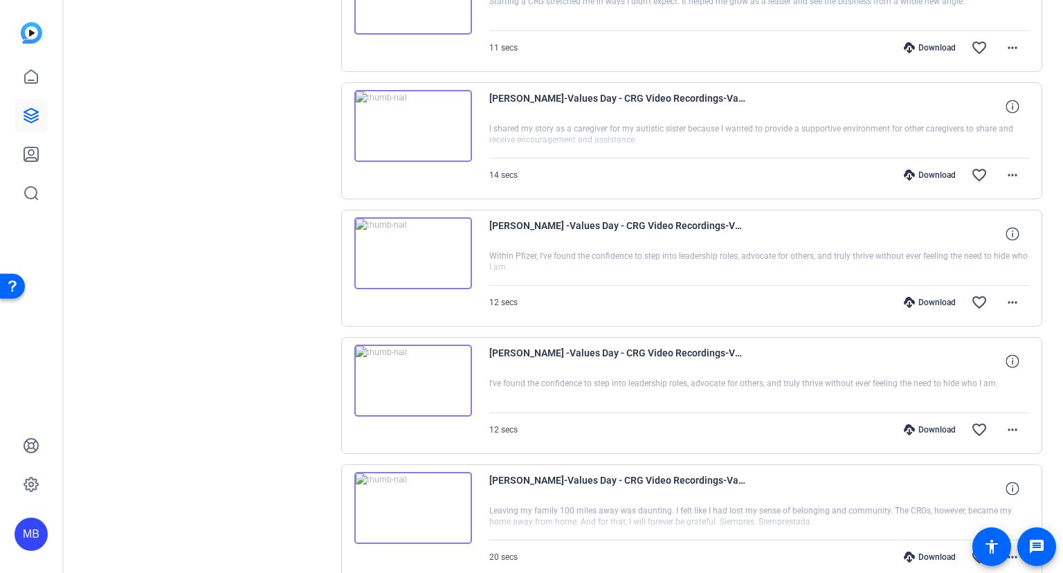
scroll to position [2439, 0]
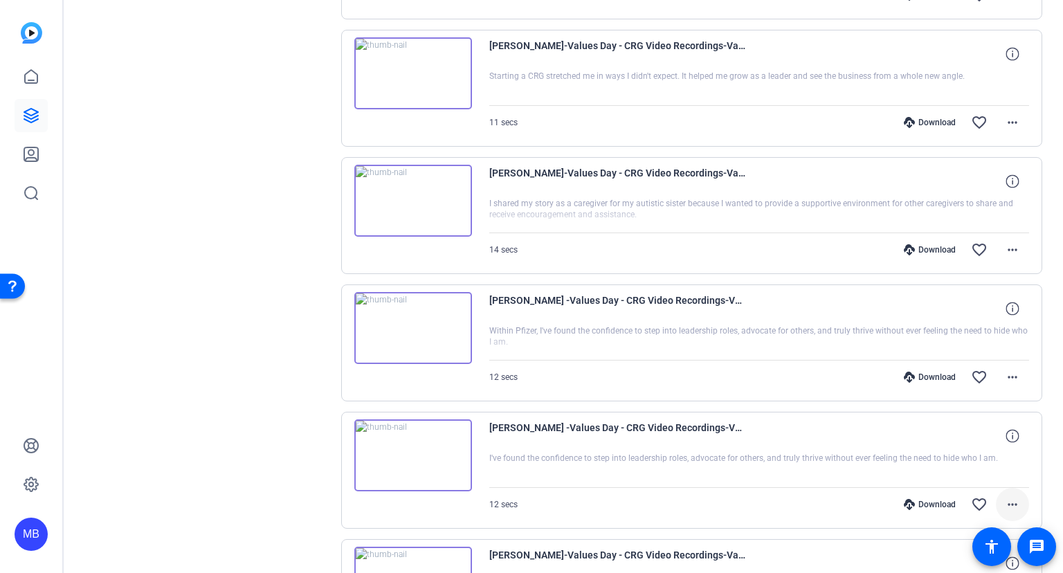
click at [1012, 496] on mat-icon "more_horiz" at bounding box center [1012, 504] width 17 height 17
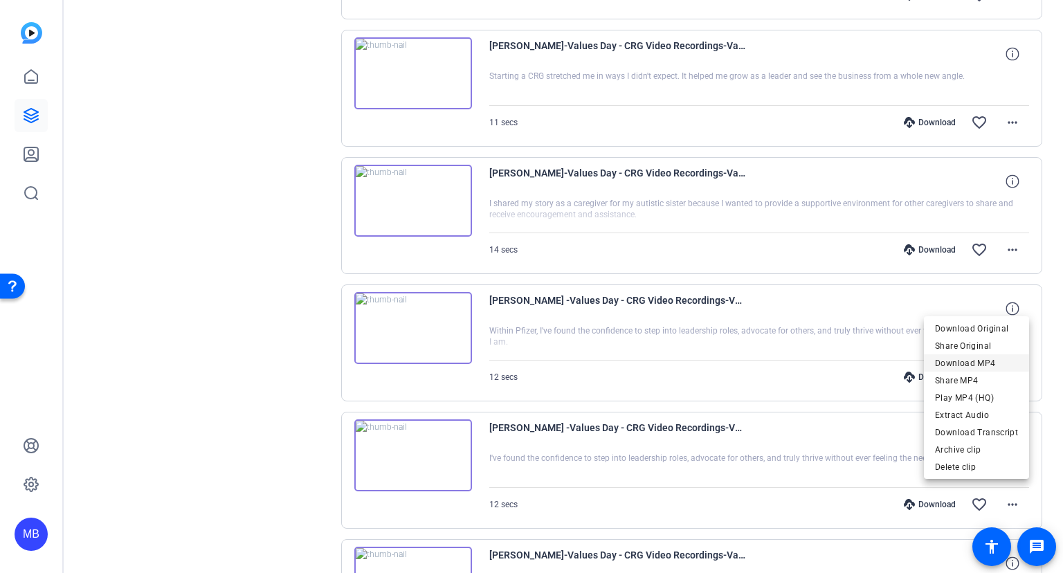
click at [953, 361] on span "Download MP4" at bounding box center [976, 362] width 83 height 17
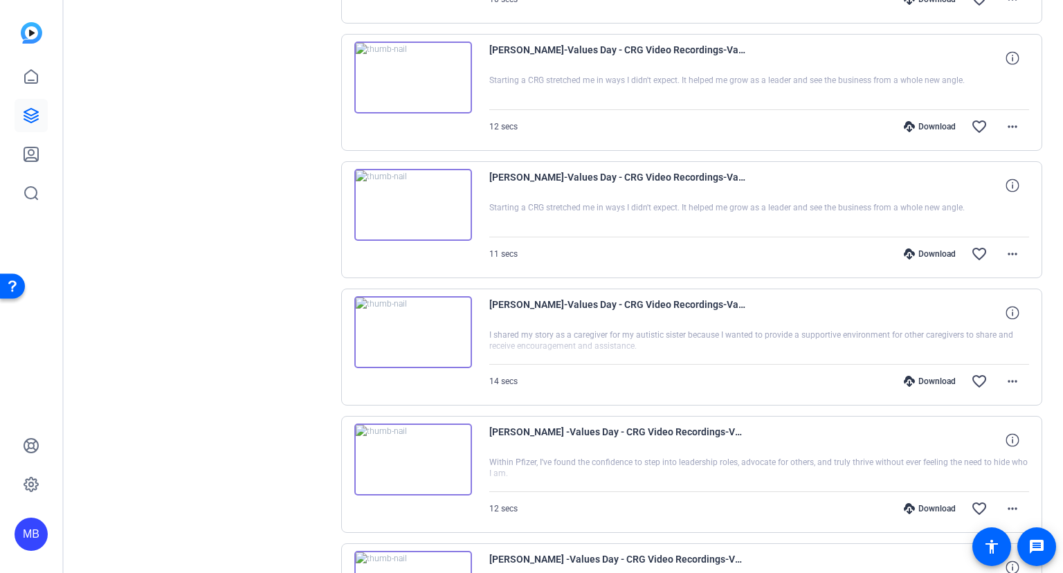
scroll to position [2290, 0]
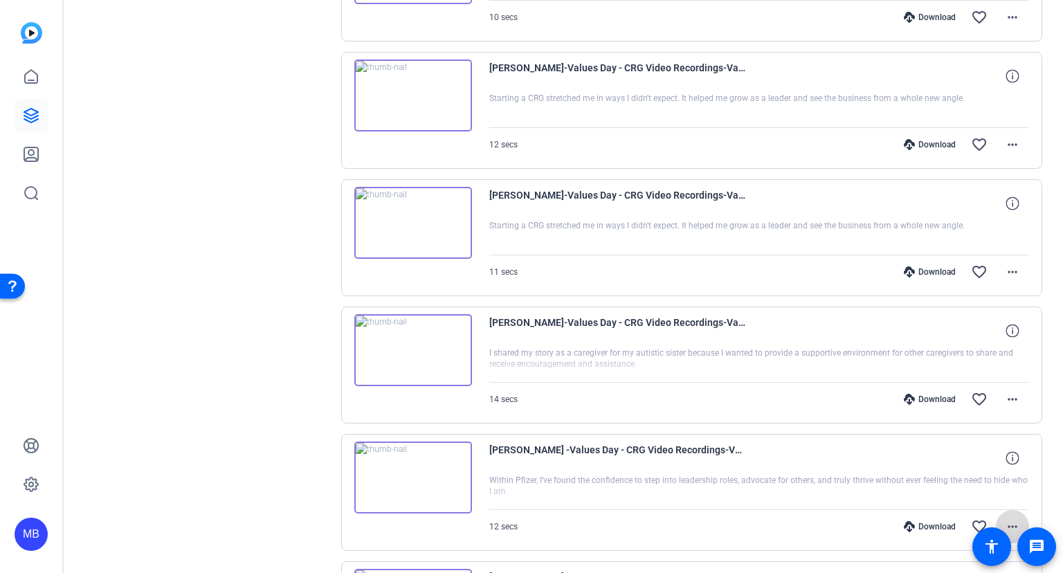
click at [1012, 518] on mat-icon "more_horiz" at bounding box center [1012, 526] width 17 height 17
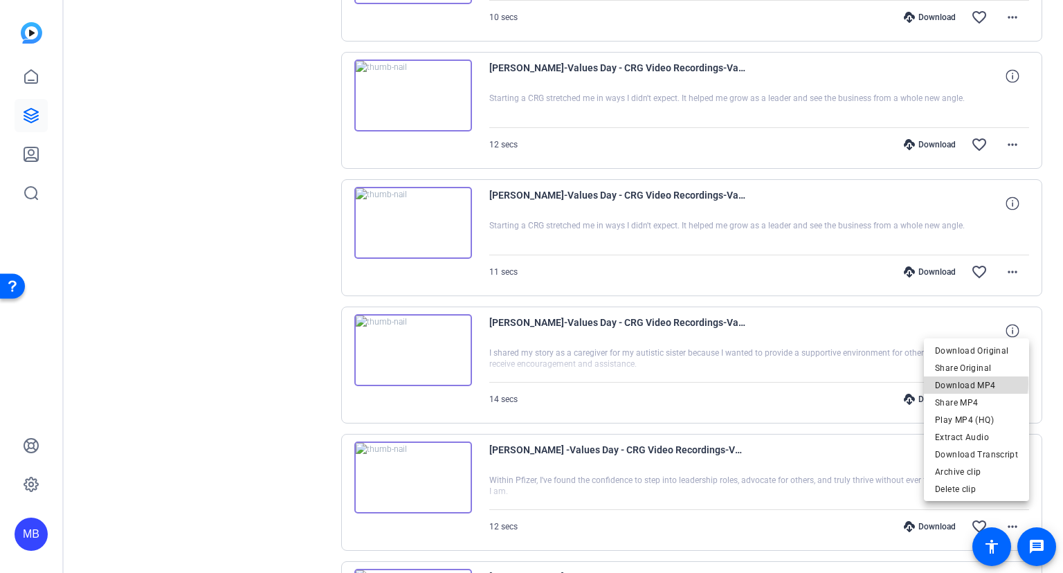
click at [973, 383] on span "Download MP4" at bounding box center [976, 385] width 83 height 17
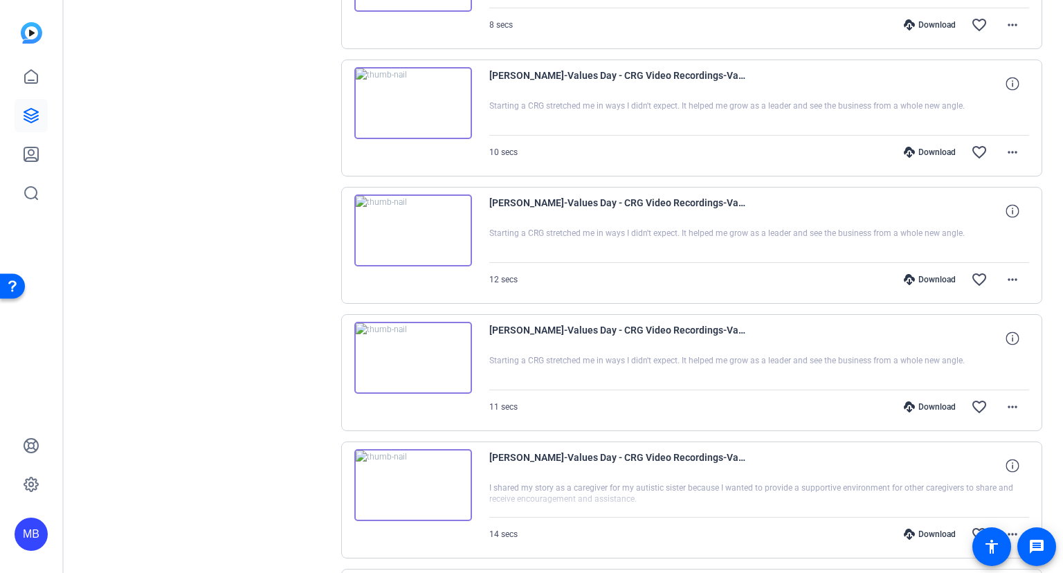
scroll to position [2140, 0]
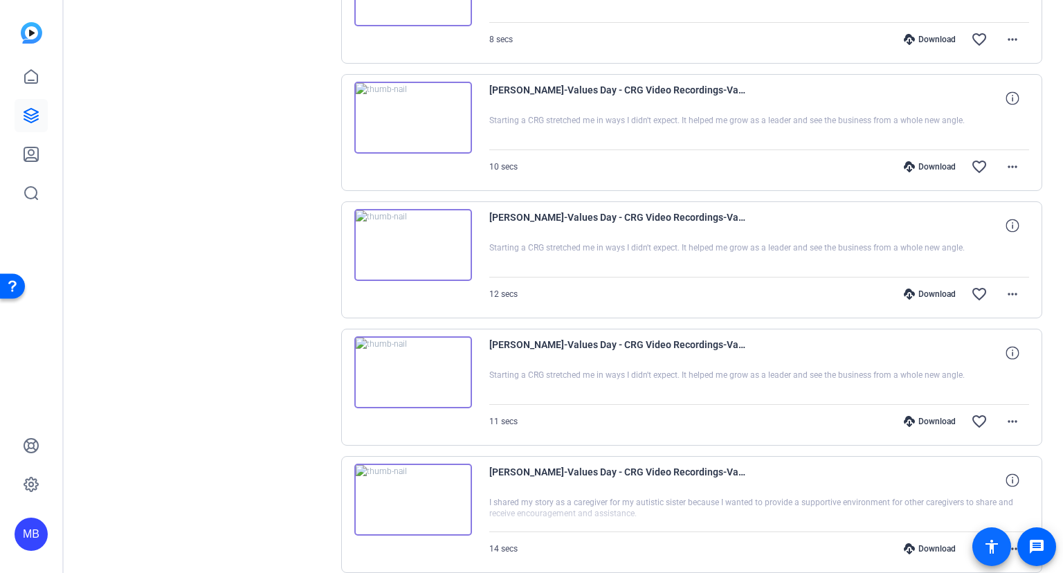
click at [1010, 537] on span at bounding box center [991, 546] width 39 height 39
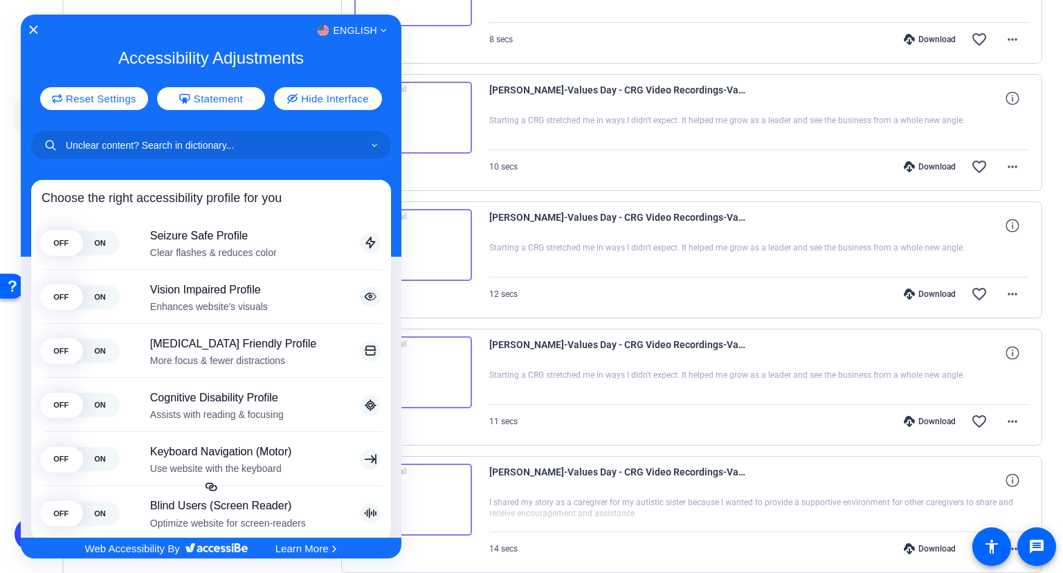
click at [1014, 538] on div at bounding box center [531, 286] width 1063 height 573
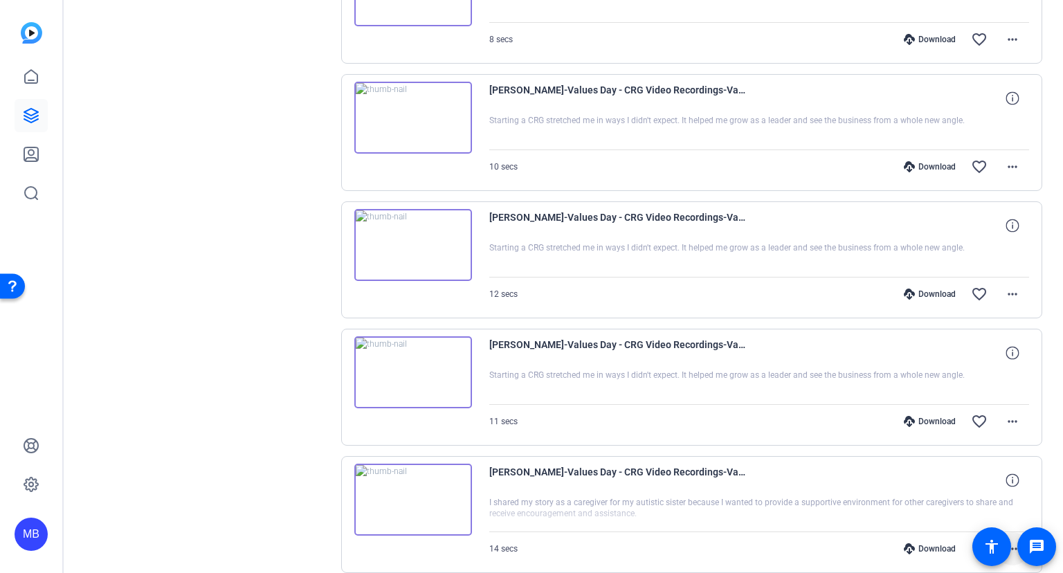
click at [1016, 540] on mat-icon "more_horiz" at bounding box center [1012, 548] width 17 height 17
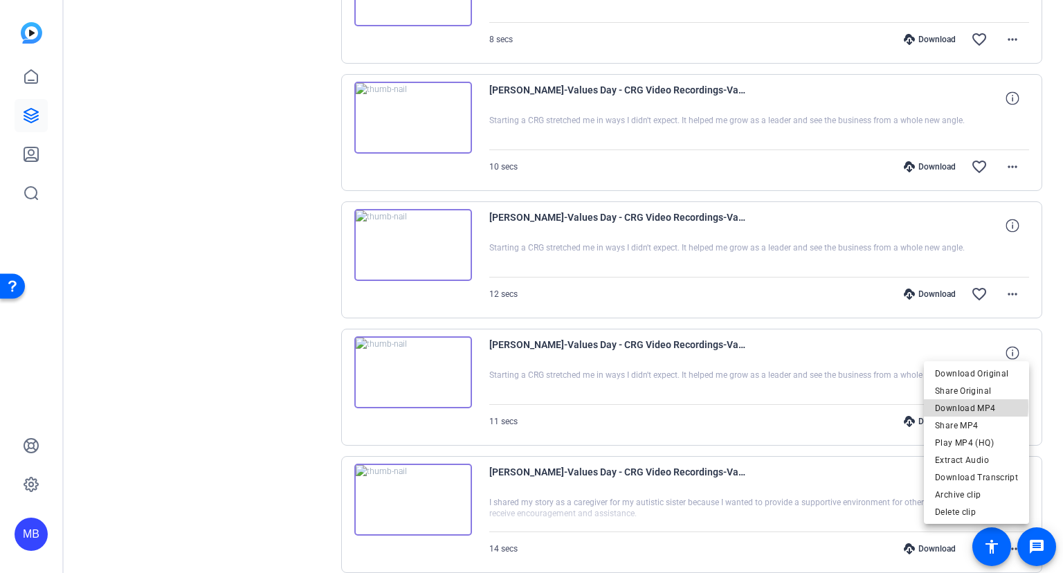
click at [970, 406] on span "Download MP4" at bounding box center [976, 408] width 83 height 17
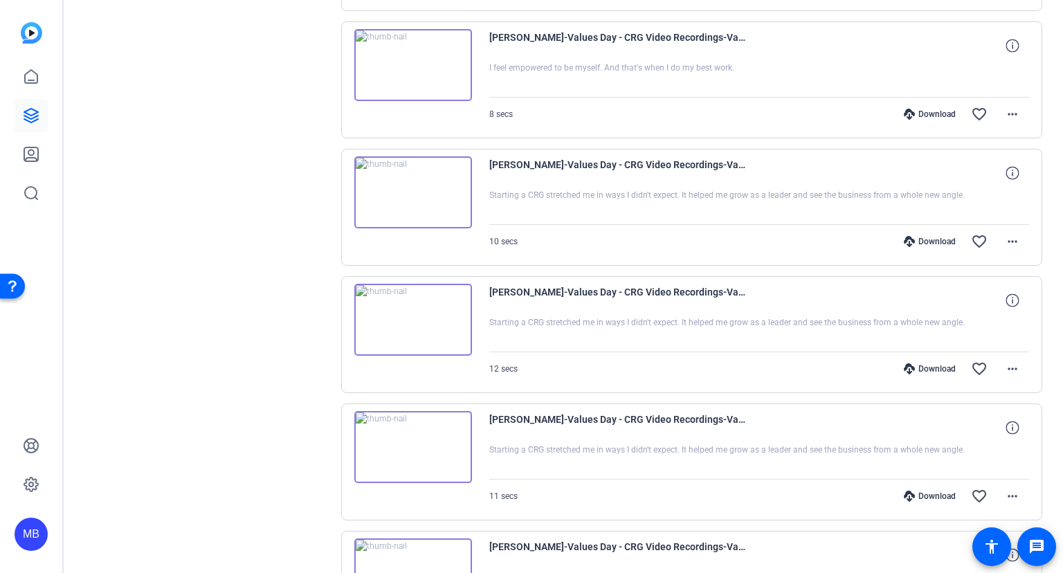
scroll to position [1991, 0]
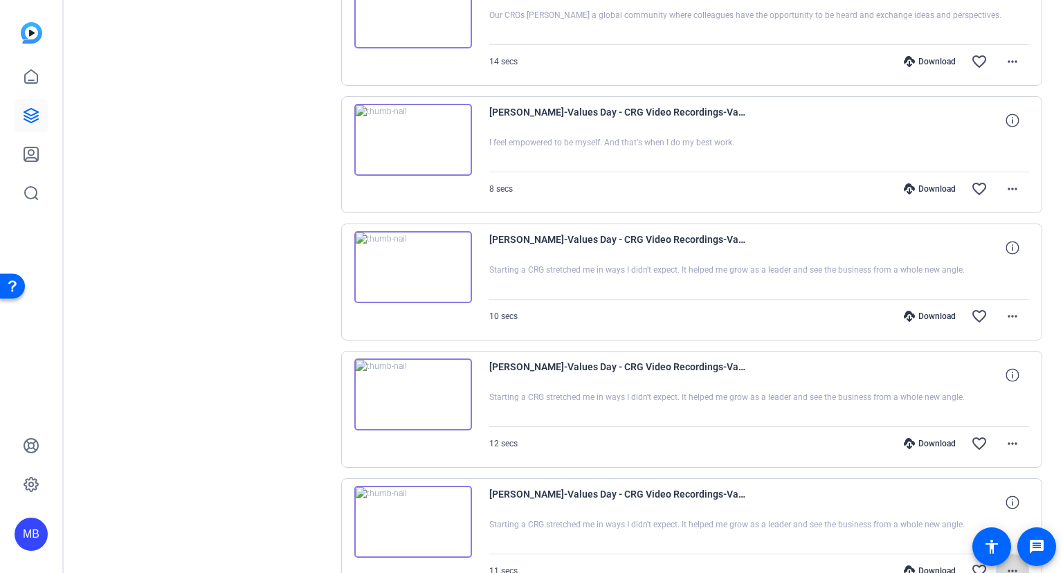
click at [1017, 563] on mat-icon "more_horiz" at bounding box center [1012, 571] width 17 height 17
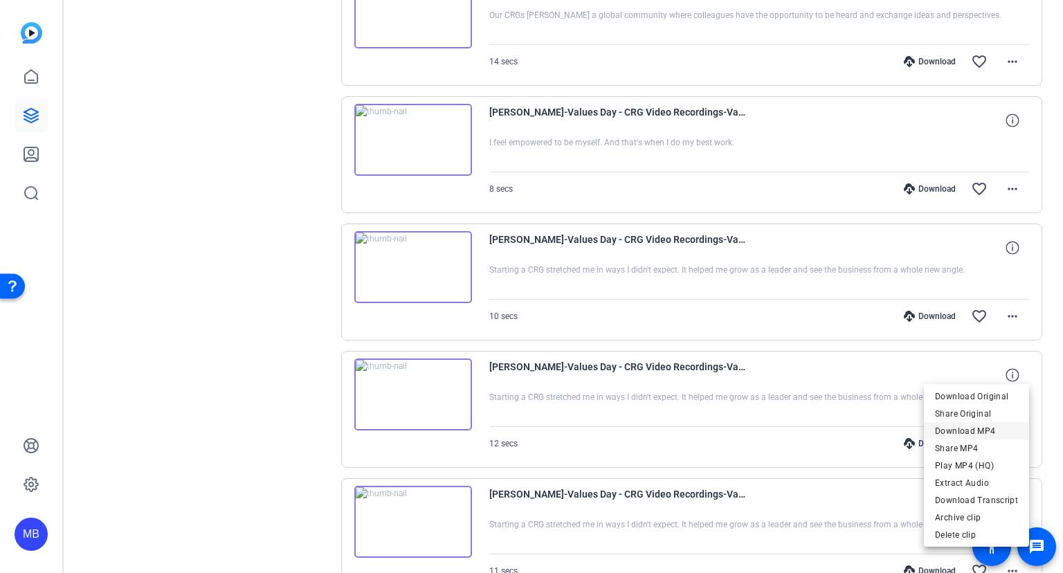
click at [954, 430] on span "Download MP4" at bounding box center [976, 430] width 83 height 17
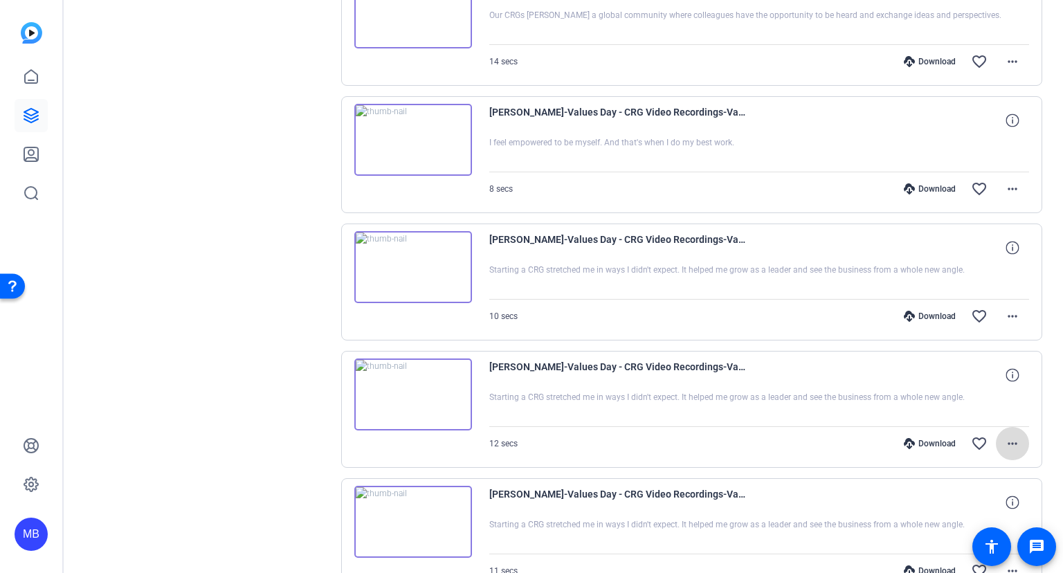
click at [1011, 435] on mat-icon "more_horiz" at bounding box center [1012, 443] width 17 height 17
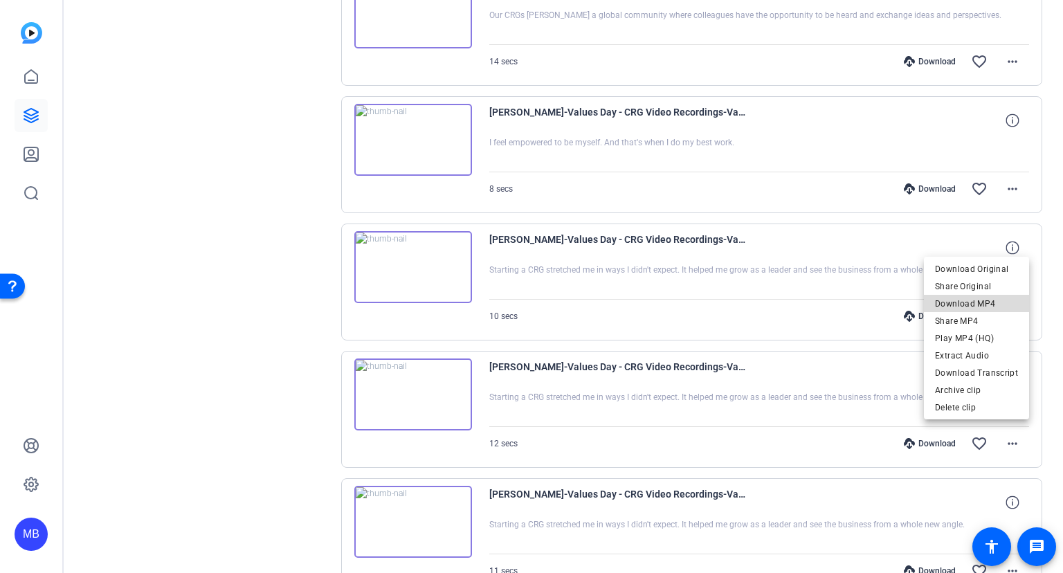
click at [978, 300] on span "Download MP4" at bounding box center [976, 303] width 83 height 17
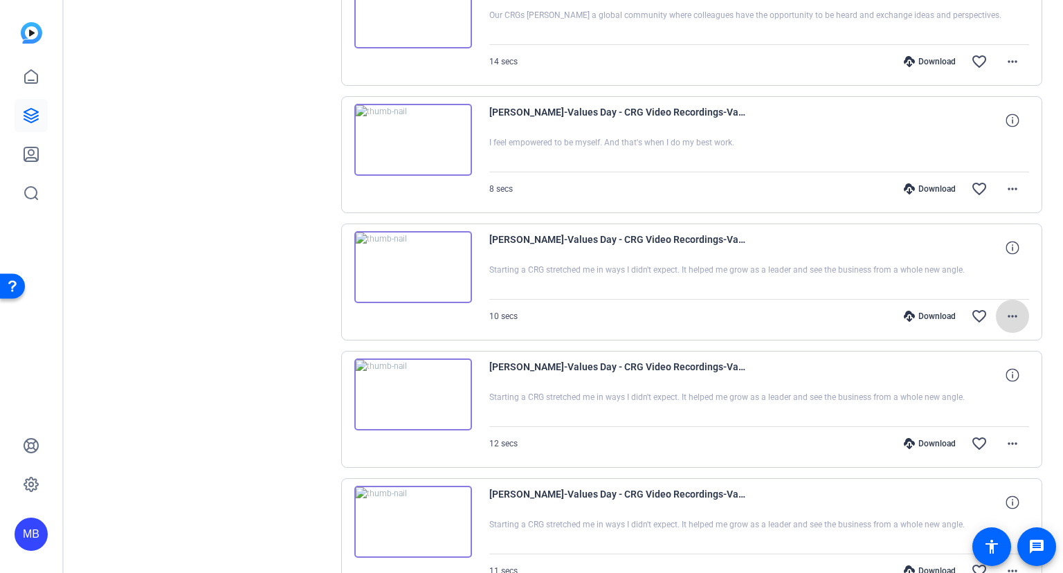
click at [1009, 308] on mat-icon "more_horiz" at bounding box center [1012, 316] width 17 height 17
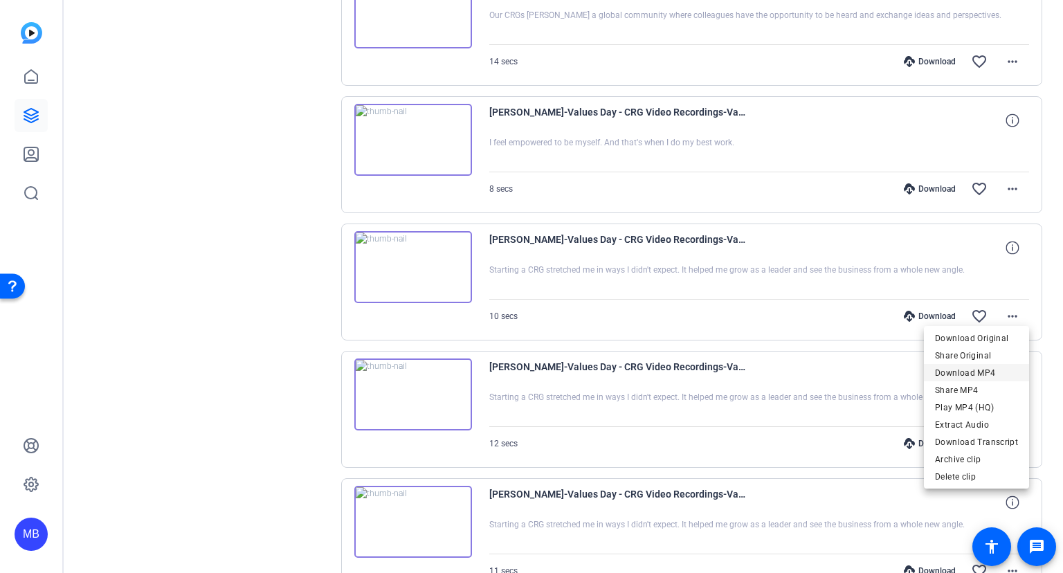
click at [965, 374] on span "Download MP4" at bounding box center [976, 372] width 83 height 17
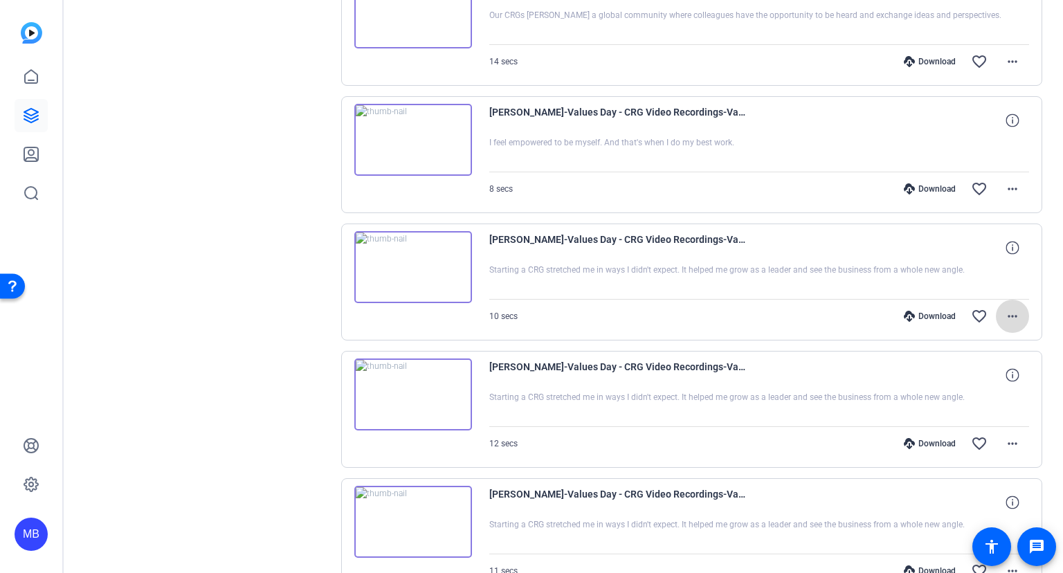
click at [1013, 309] on mat-icon "more_horiz" at bounding box center [1012, 316] width 17 height 17
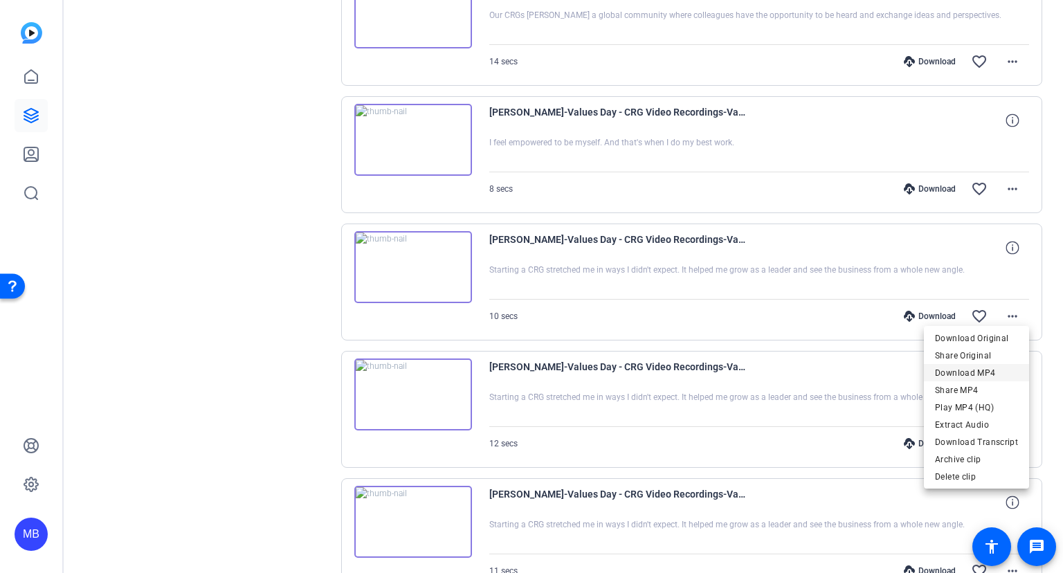
click at [977, 373] on span "Download MP4" at bounding box center [976, 372] width 83 height 17
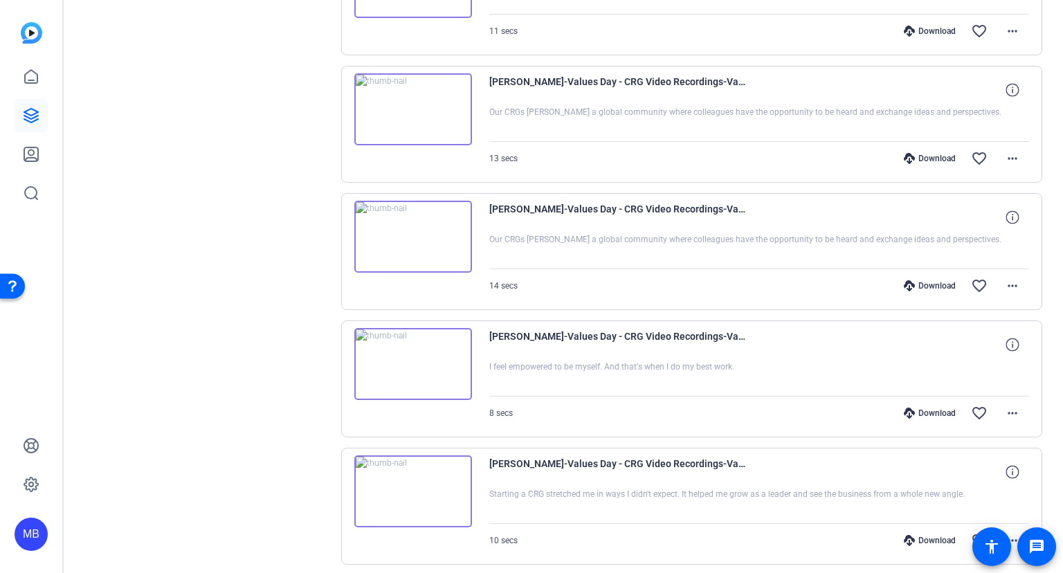
scroll to position [1692, 0]
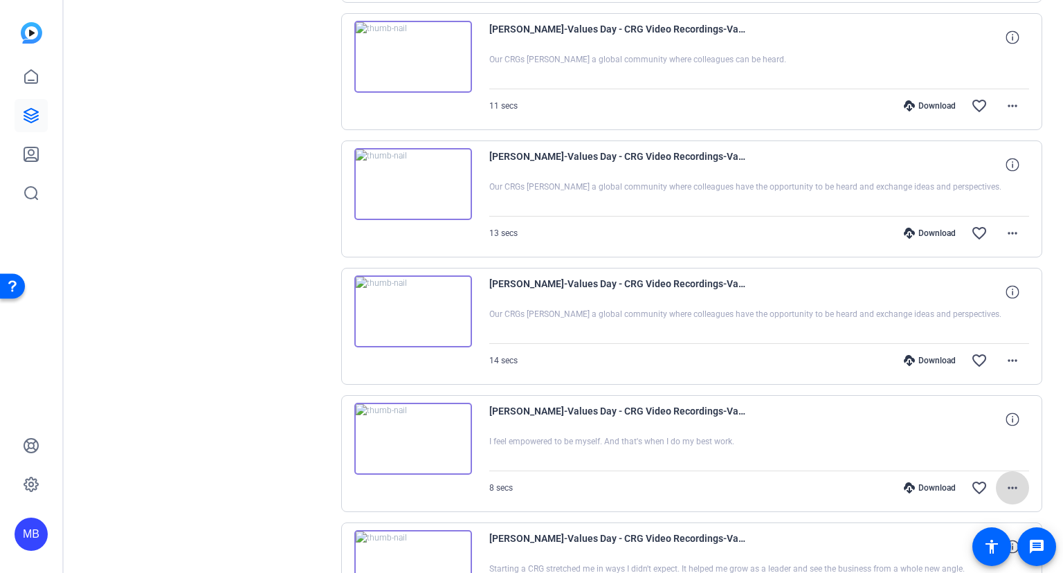
click at [1015, 482] on mat-icon "more_horiz" at bounding box center [1012, 487] width 17 height 17
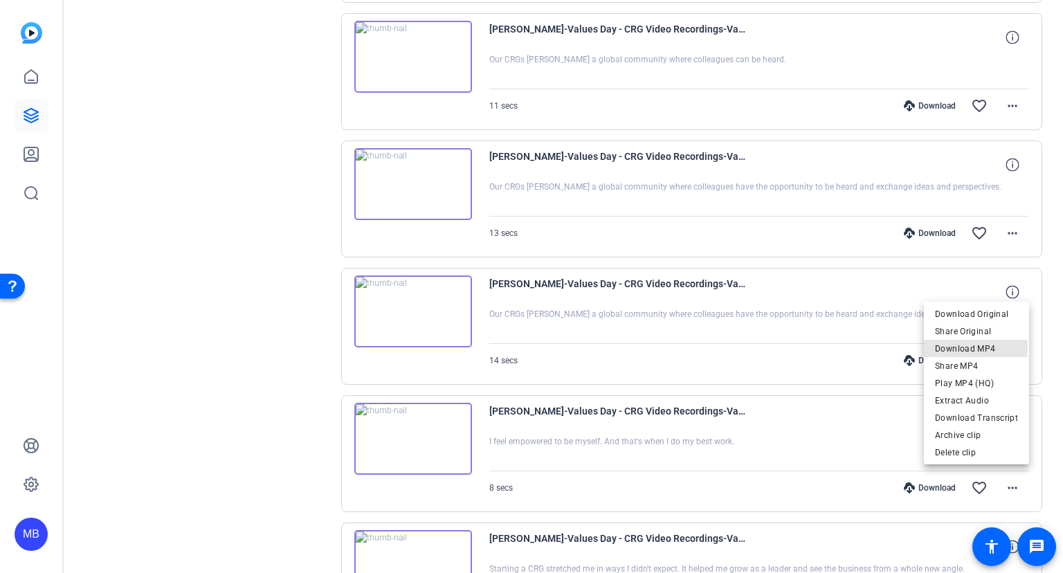
click at [965, 349] on span "Download MP4" at bounding box center [976, 348] width 83 height 17
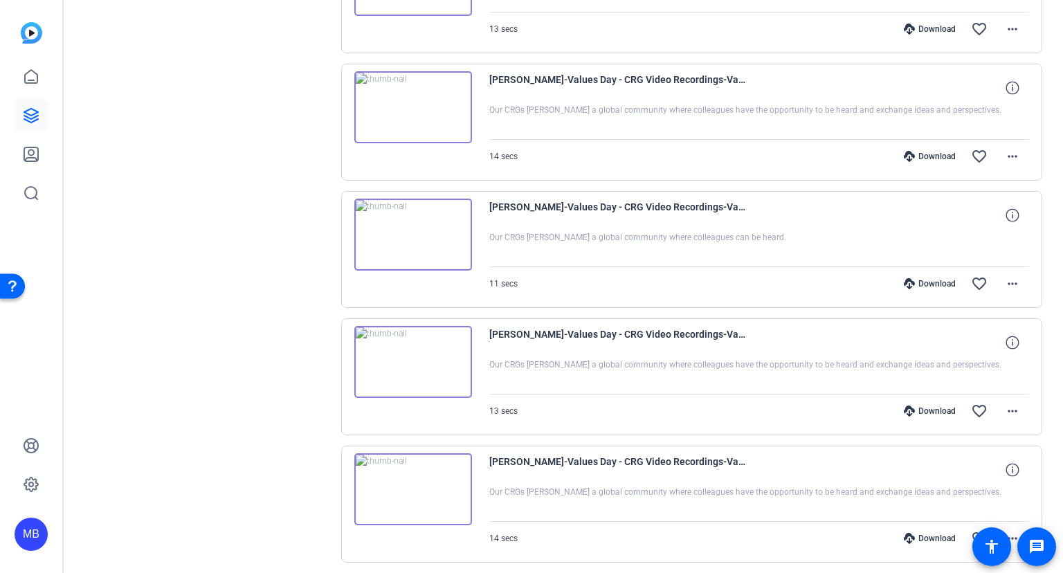
scroll to position [1542, 0]
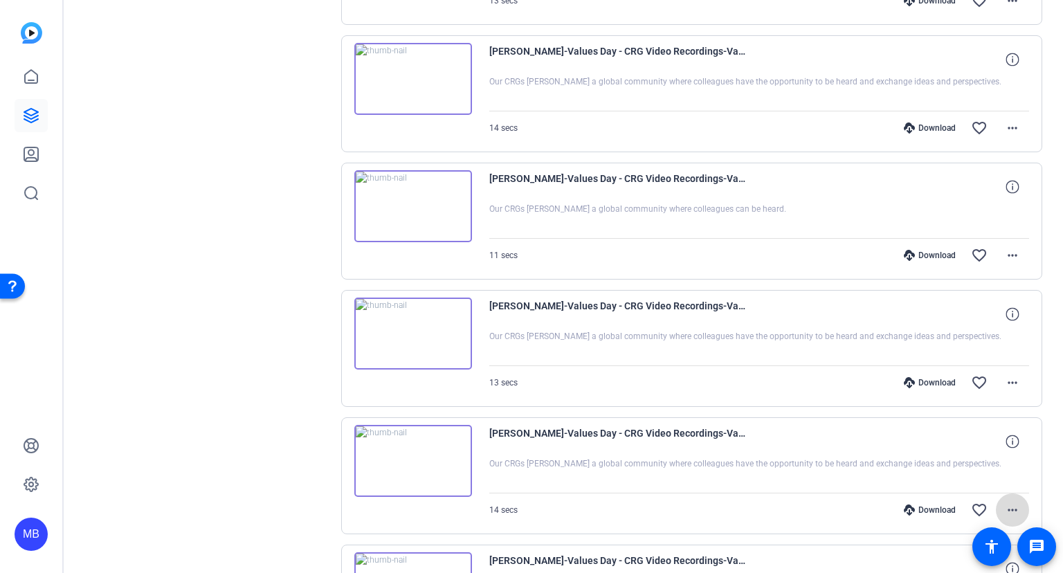
click at [1016, 504] on mat-icon "more_horiz" at bounding box center [1012, 510] width 17 height 17
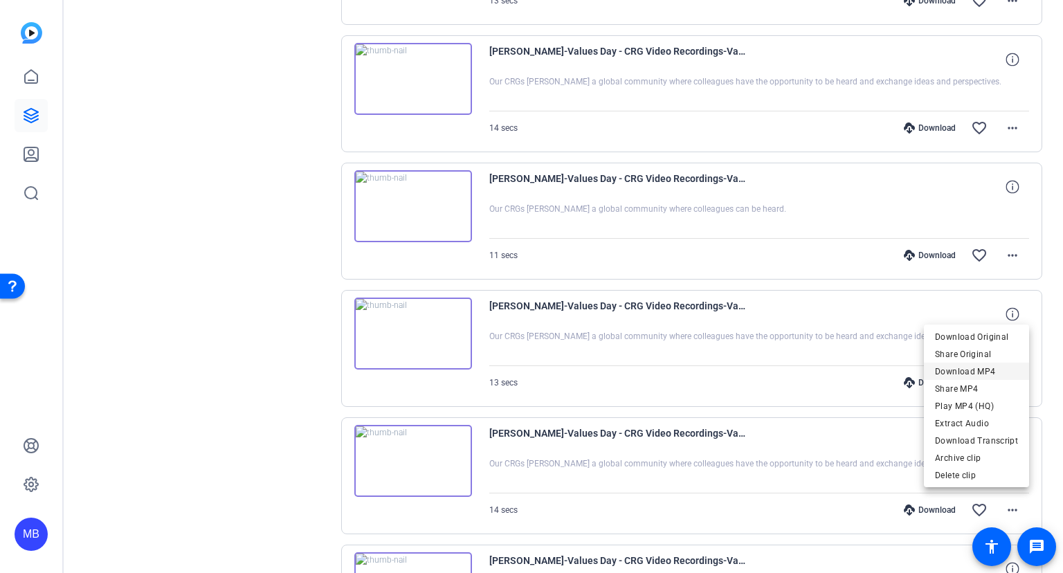
click at [971, 369] on span "Download MP4" at bounding box center [976, 371] width 83 height 17
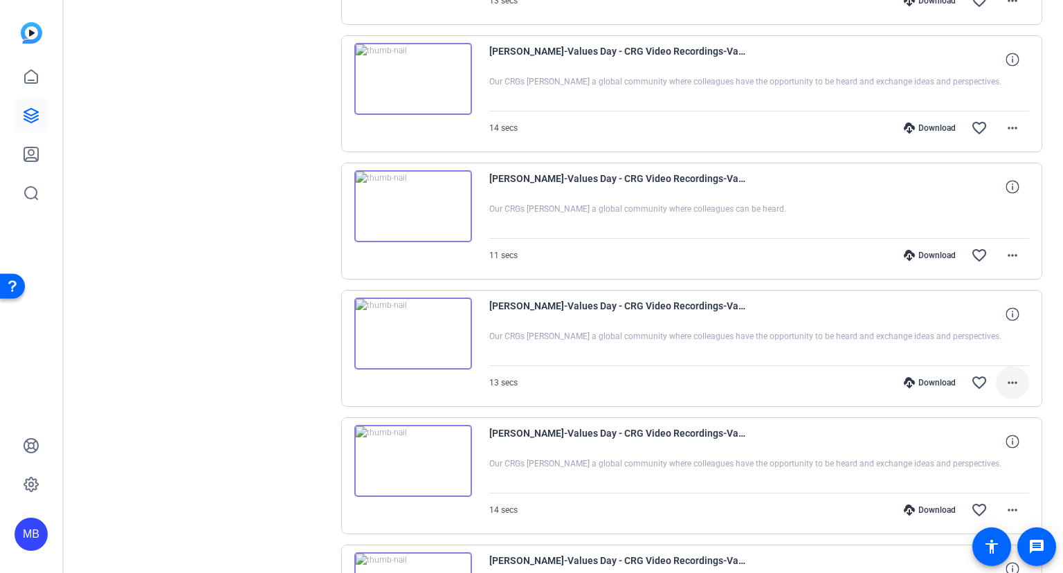
click at [1007, 378] on mat-icon "more_horiz" at bounding box center [1012, 382] width 17 height 17
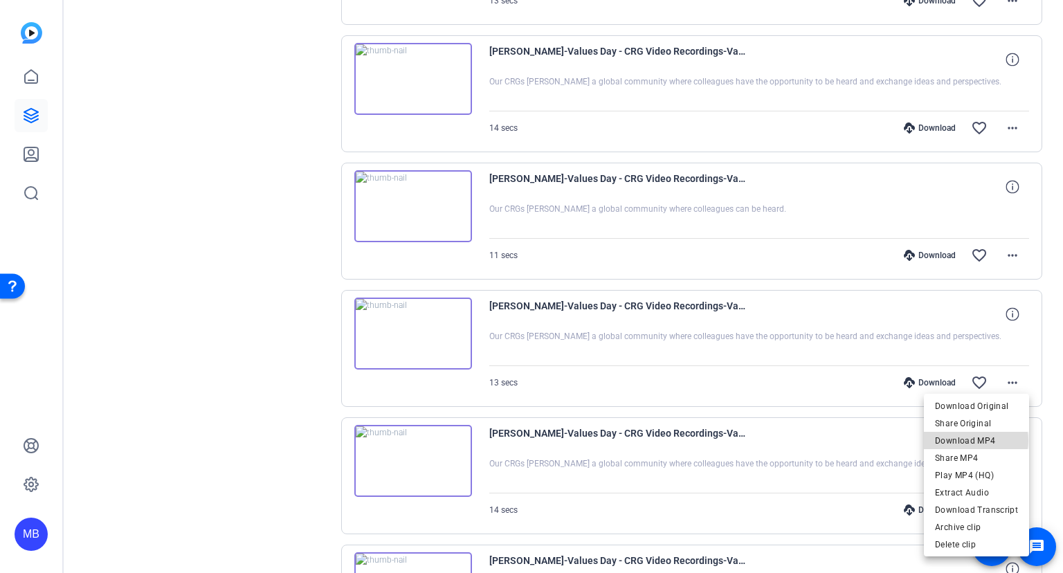
click at [977, 440] on span "Download MP4" at bounding box center [976, 440] width 83 height 17
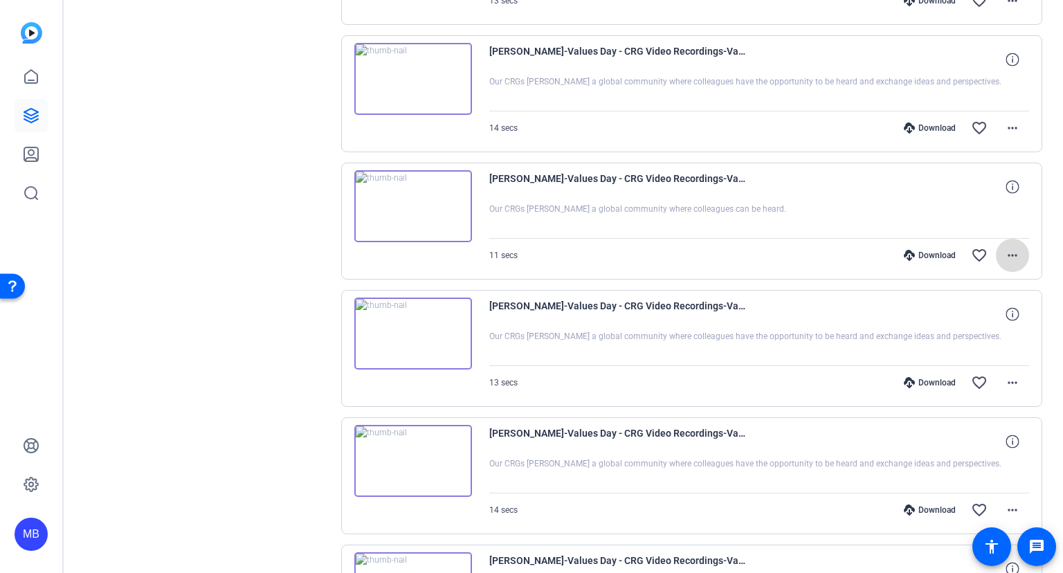
click at [1009, 249] on mat-icon "more_horiz" at bounding box center [1012, 255] width 17 height 17
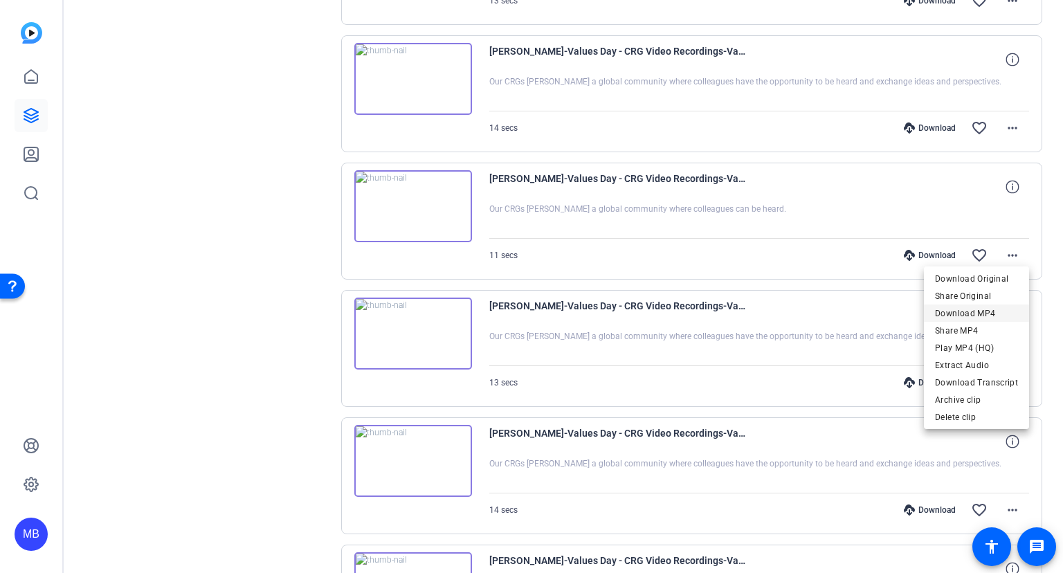
click at [969, 309] on span "Download MP4" at bounding box center [976, 313] width 83 height 17
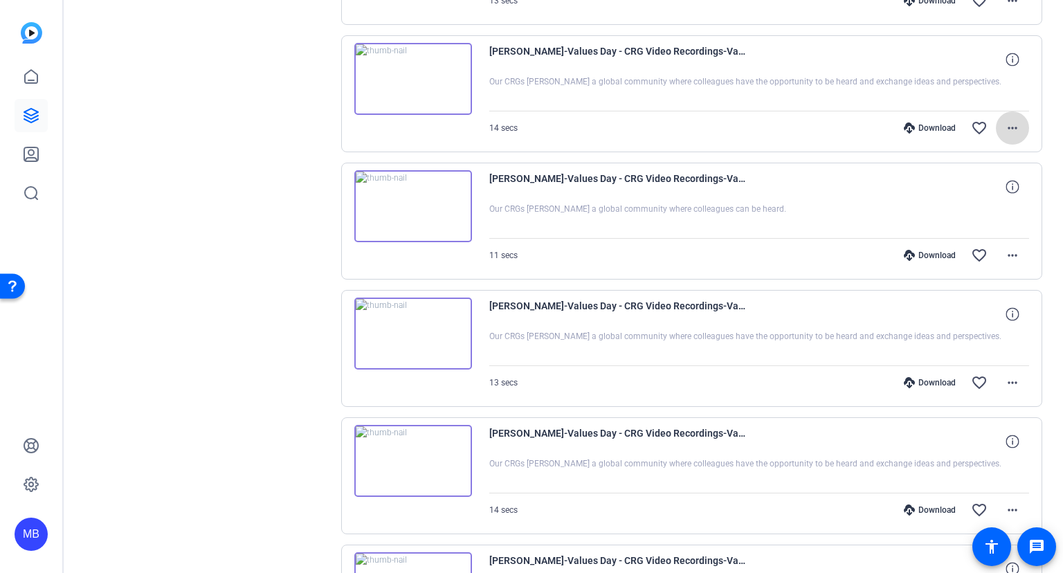
click at [1010, 120] on mat-icon "more_horiz" at bounding box center [1012, 128] width 17 height 17
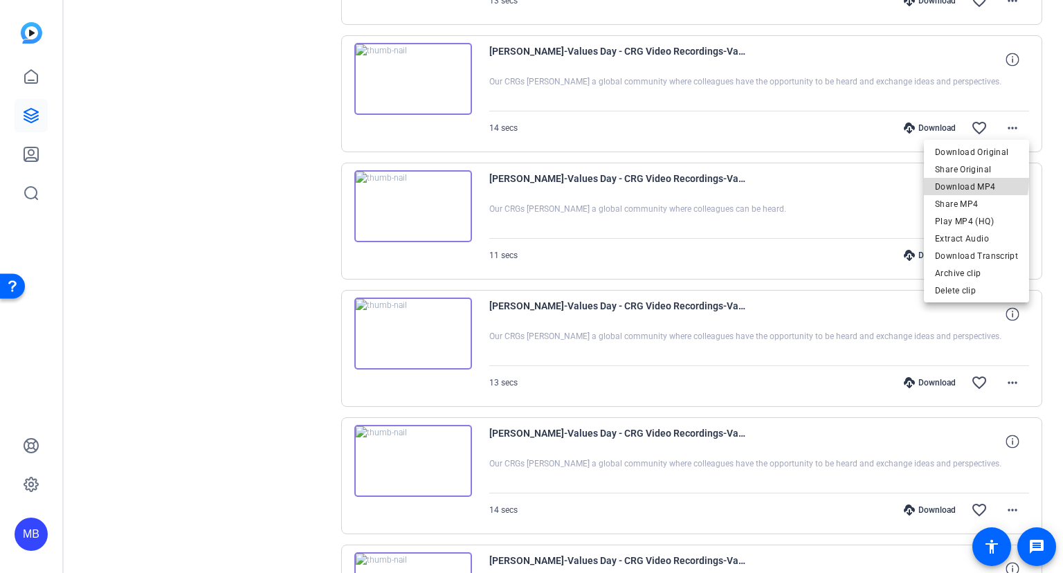
click at [965, 180] on span "Download MP4" at bounding box center [976, 186] width 83 height 17
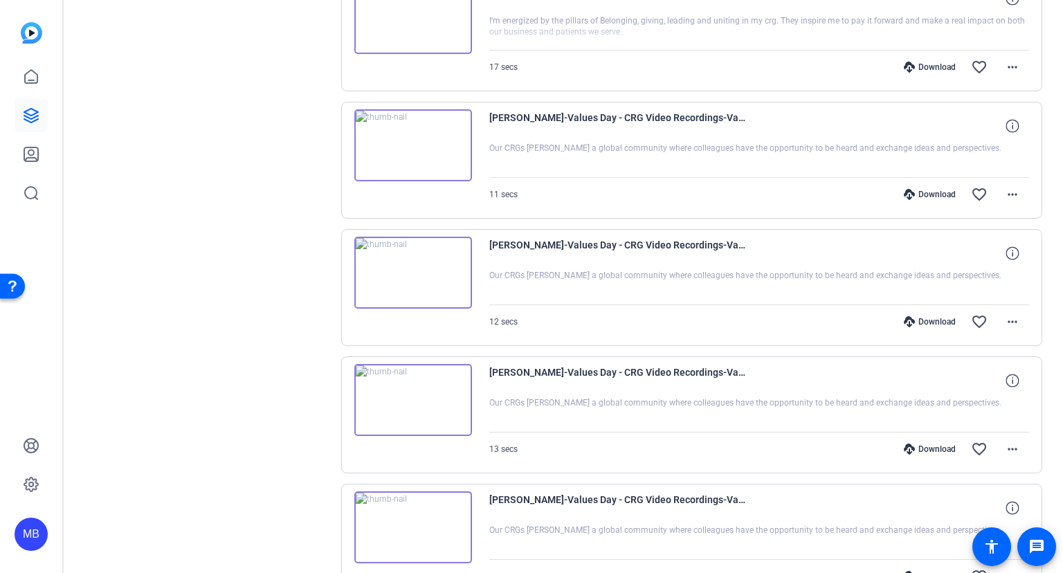
scroll to position [1019, 0]
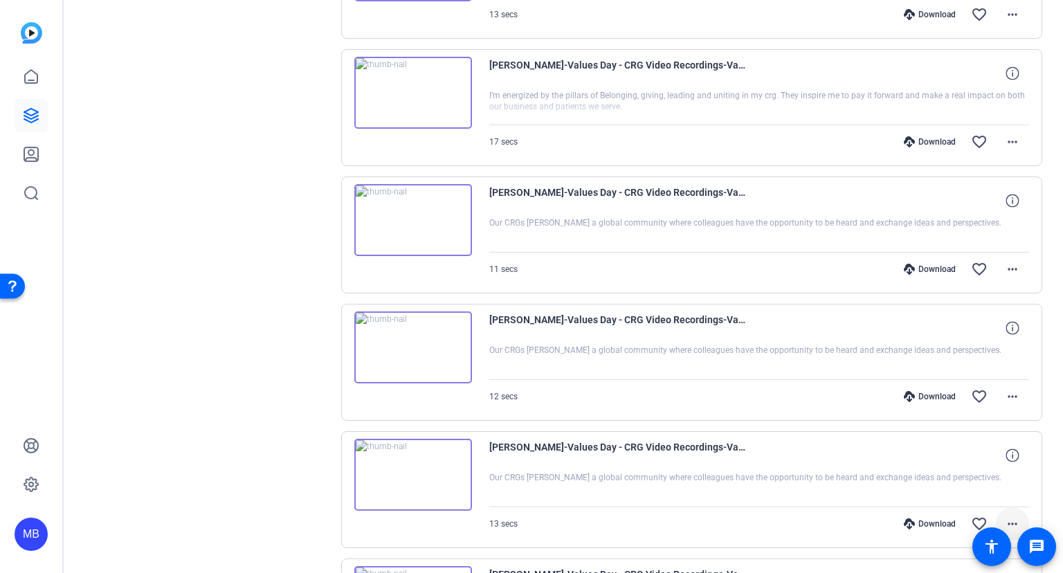
click at [1019, 518] on mat-icon "more_horiz" at bounding box center [1012, 523] width 17 height 17
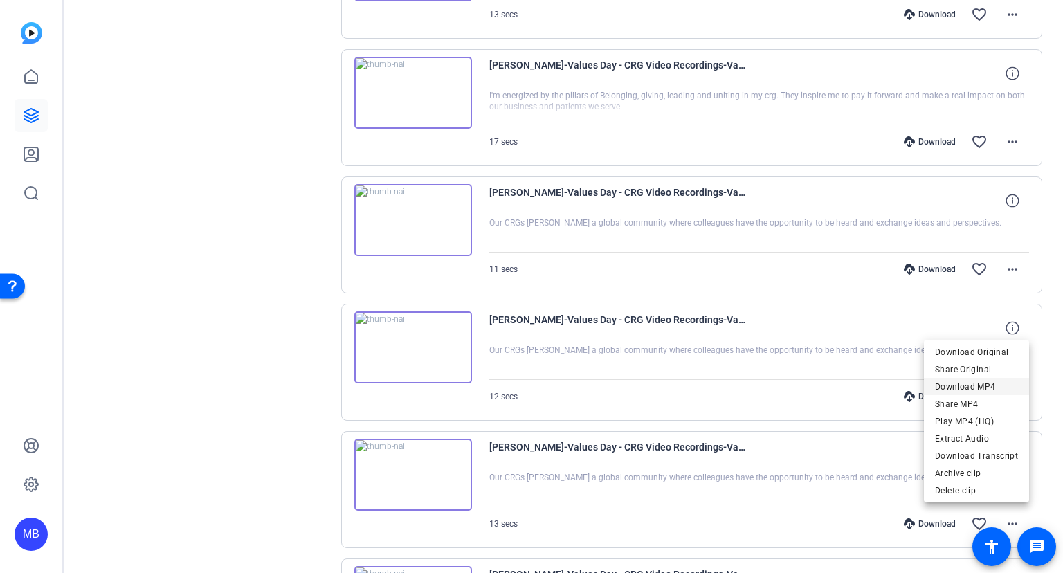
click at [964, 383] on span "Download MP4" at bounding box center [976, 386] width 83 height 17
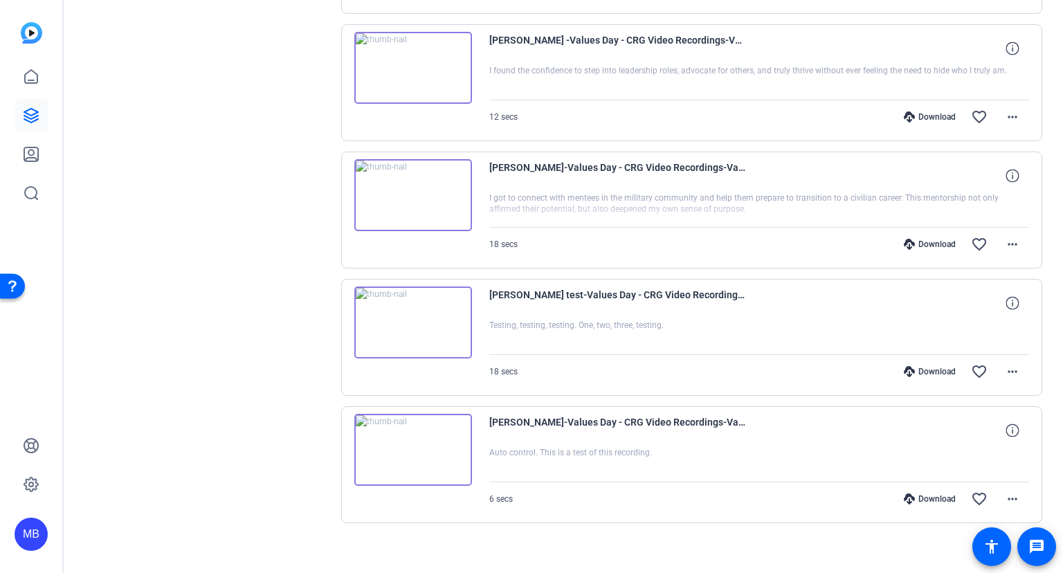
scroll to position [3336, 0]
